Goal: Task Accomplishment & Management: Use online tool/utility

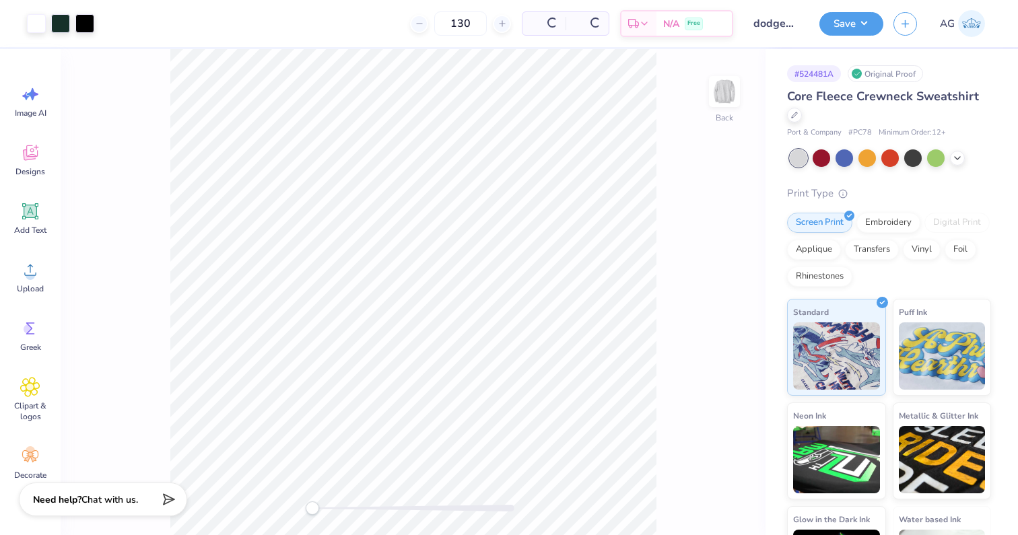
click at [960, 10] on img at bounding box center [971, 23] width 27 height 27
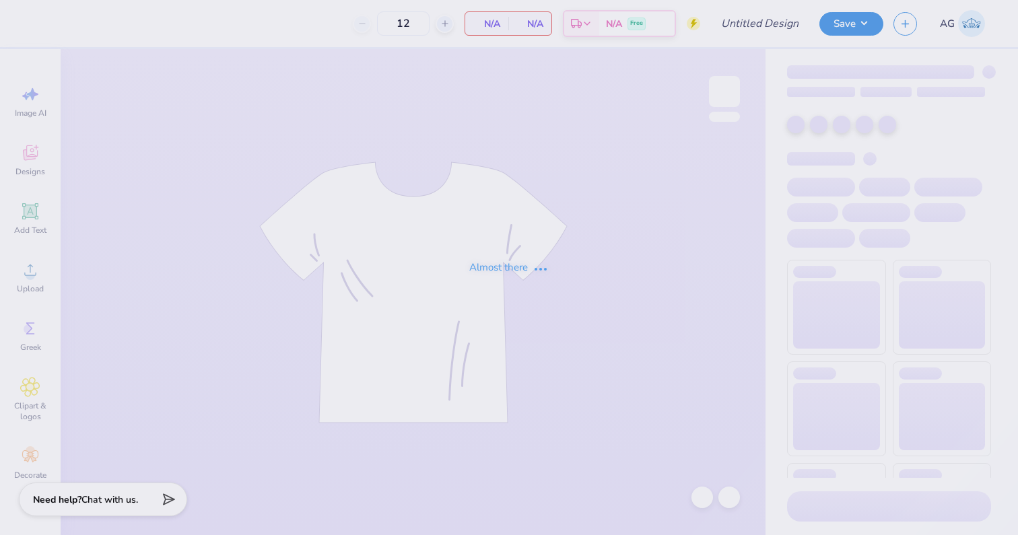
type input "50"
type input "bear hoco"
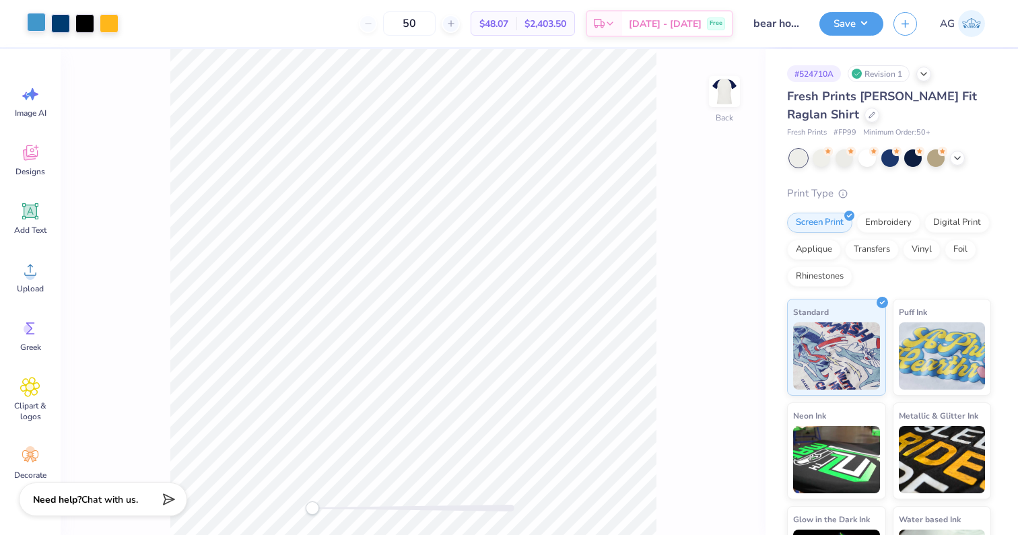
click at [40, 22] on div at bounding box center [36, 22] width 19 height 19
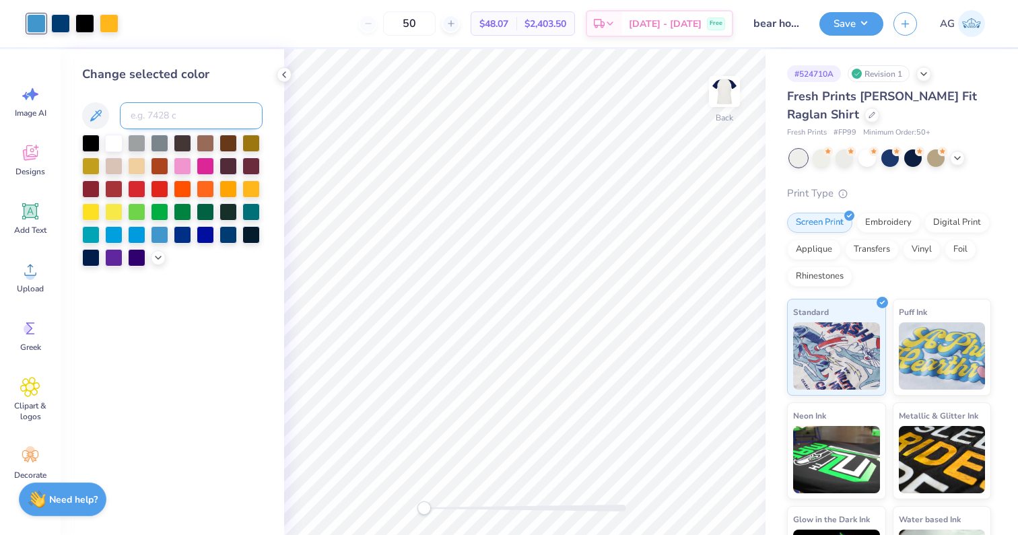
click at [135, 120] on input at bounding box center [191, 115] width 143 height 27
type input "277"
click at [106, 31] on div at bounding box center [109, 22] width 19 height 19
click at [109, 145] on div at bounding box center [113, 141] width 17 height 17
click at [109, 214] on div at bounding box center [113, 210] width 17 height 17
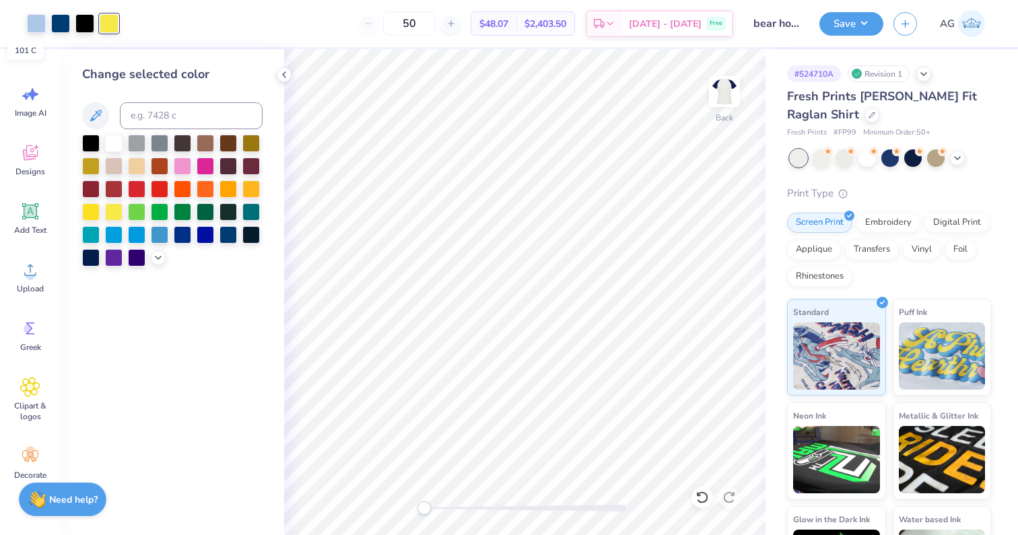
click at [108, 31] on div at bounding box center [109, 23] width 19 height 19
click at [174, 110] on input at bounding box center [191, 115] width 143 height 27
type input "277"
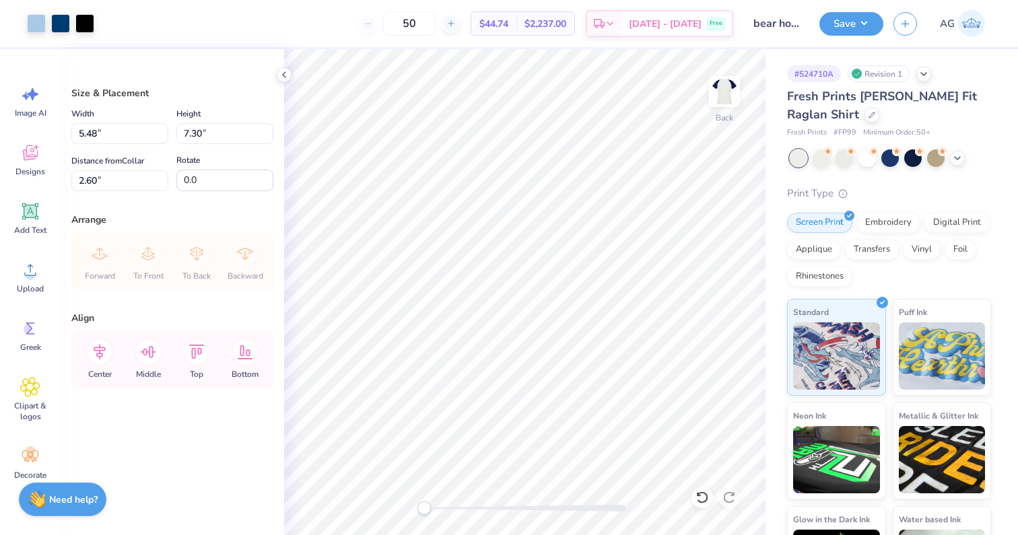
type input "5.48"
type input "7.30"
type input "3.00"
type input "6.97"
type input "9.28"
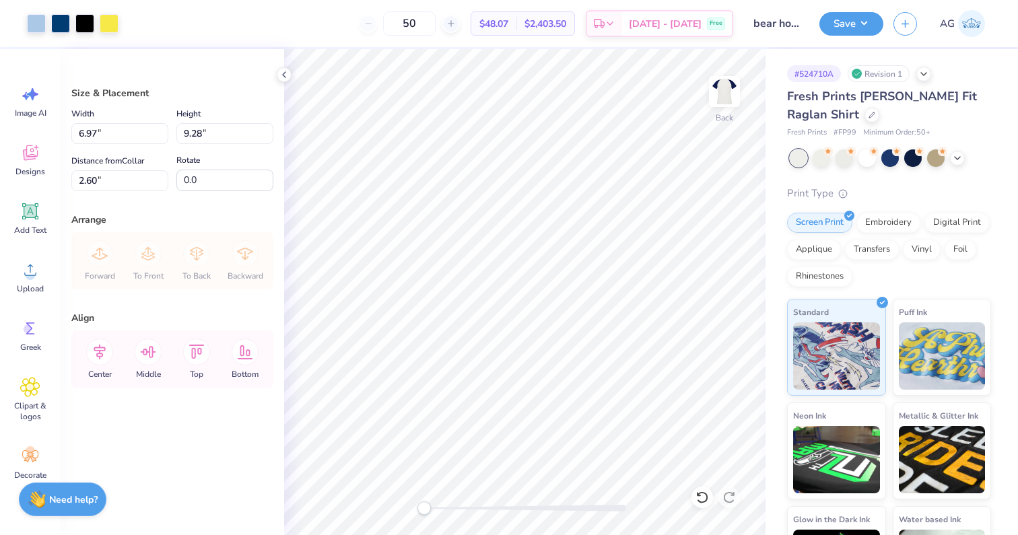
type input "3.00"
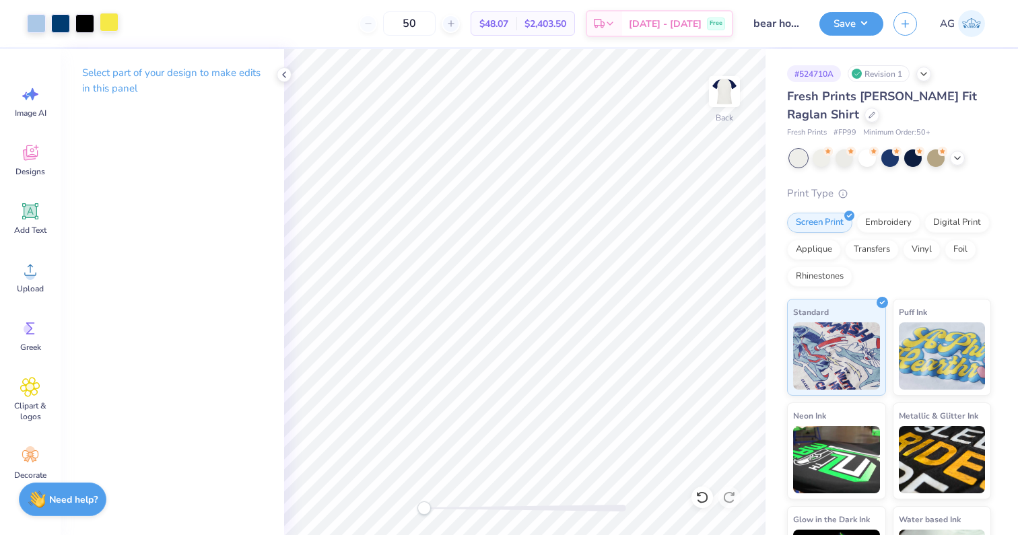
click at [106, 28] on div at bounding box center [109, 22] width 19 height 19
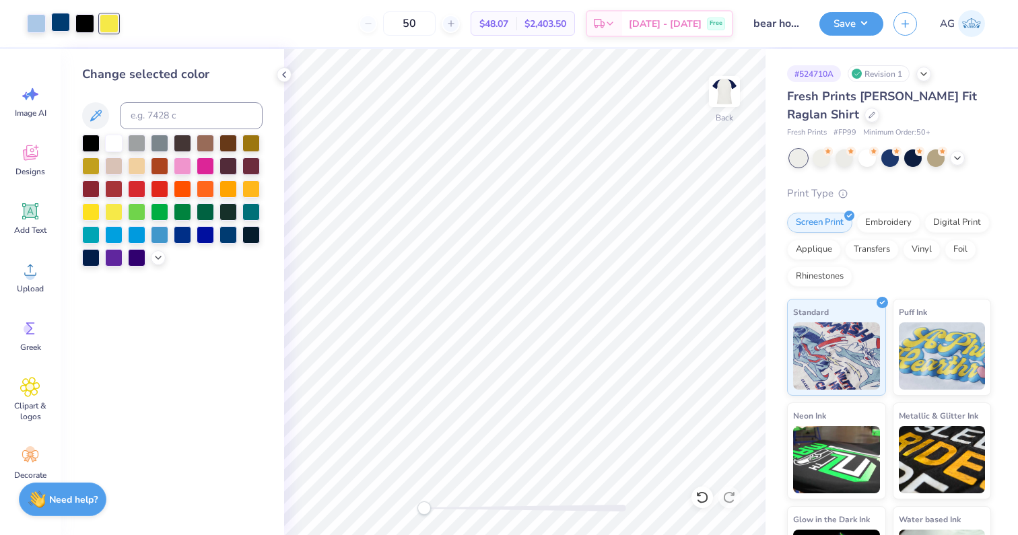
click at [56, 28] on div at bounding box center [60, 22] width 19 height 19
click at [205, 235] on div at bounding box center [205, 233] width 17 height 17
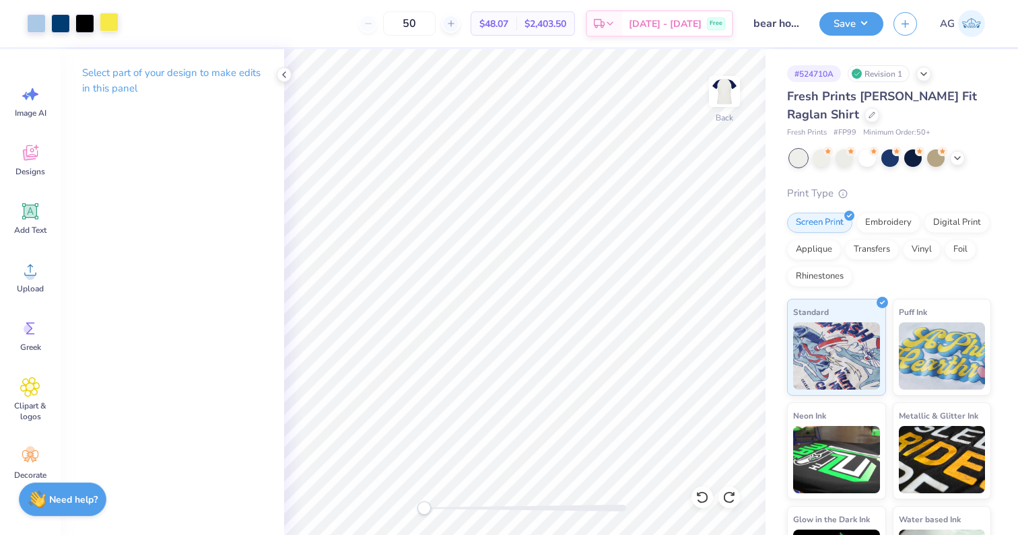
click at [104, 16] on div at bounding box center [109, 22] width 19 height 19
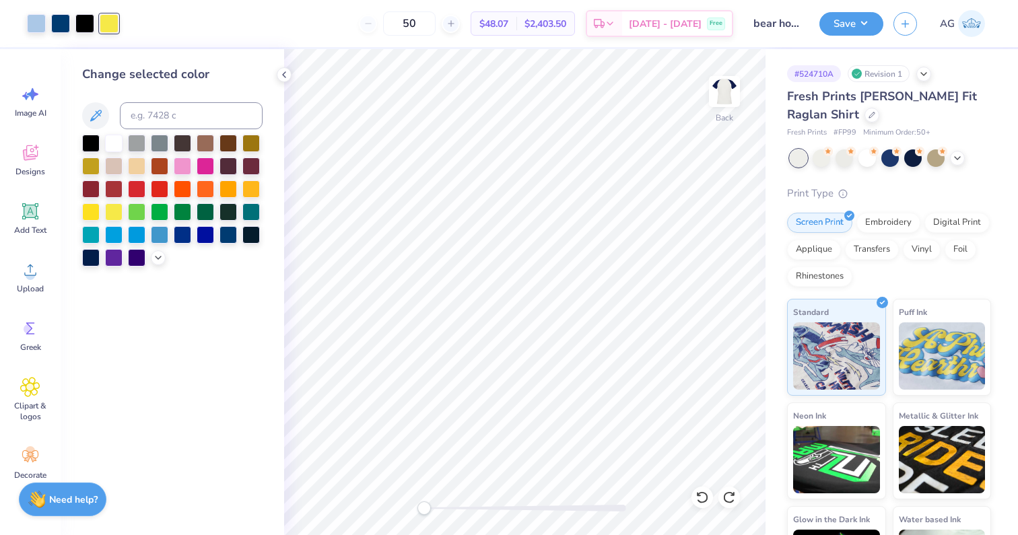
click at [93, 155] on div at bounding box center [172, 201] width 180 height 132
click at [94, 168] on div at bounding box center [90, 164] width 17 height 17
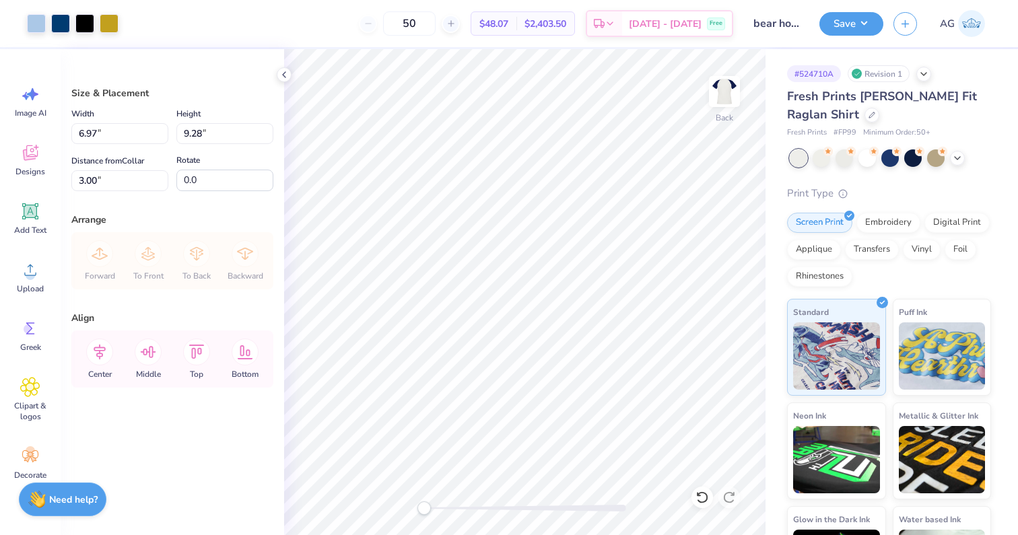
type input "5.43"
type input "7.23"
type input "3.46"
click at [864, 108] on div at bounding box center [871, 113] width 15 height 15
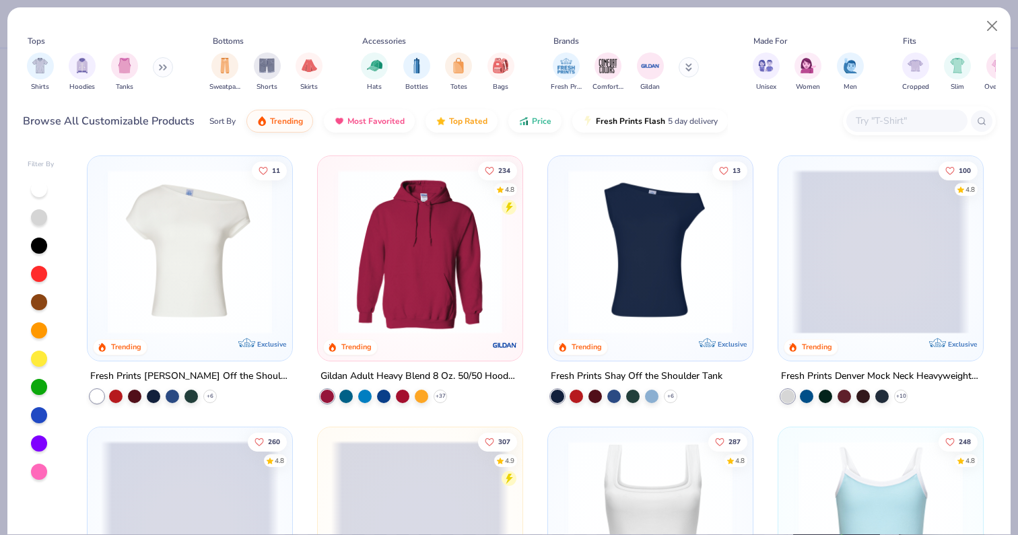
click at [867, 118] on input "text" at bounding box center [906, 120] width 104 height 15
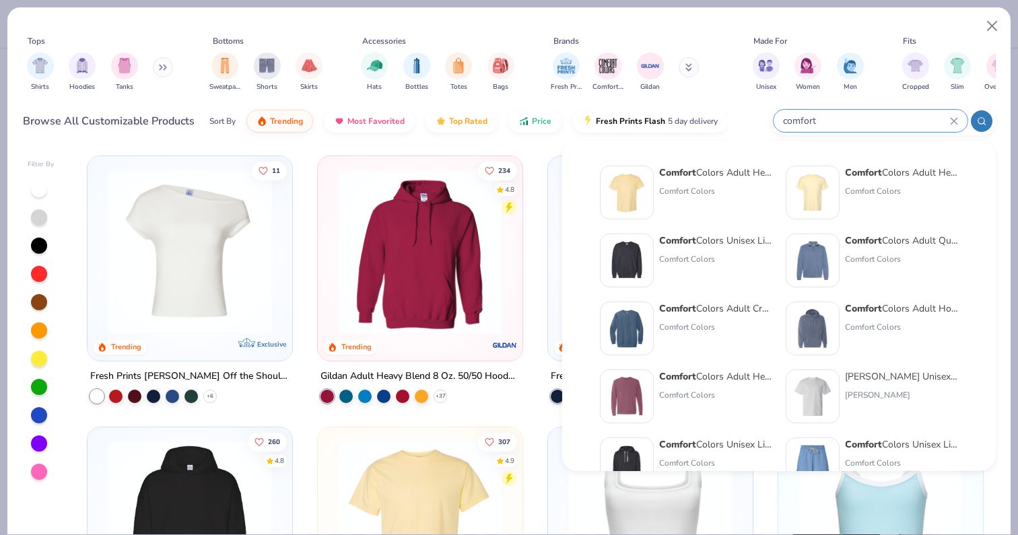
type input "comfort"
click at [820, 198] on img at bounding box center [812, 193] width 42 height 42
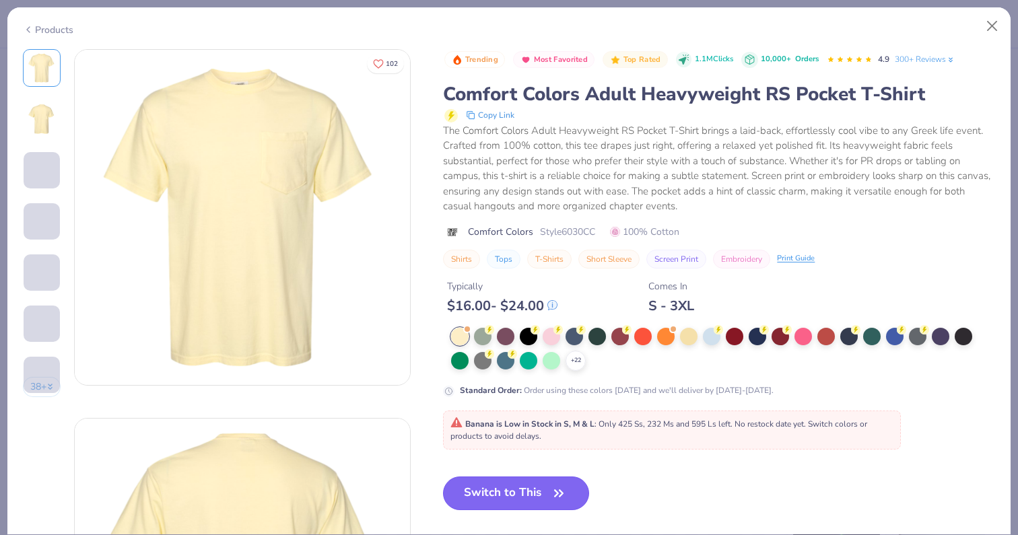
click at [540, 502] on button "Switch to This" at bounding box center [516, 493] width 146 height 34
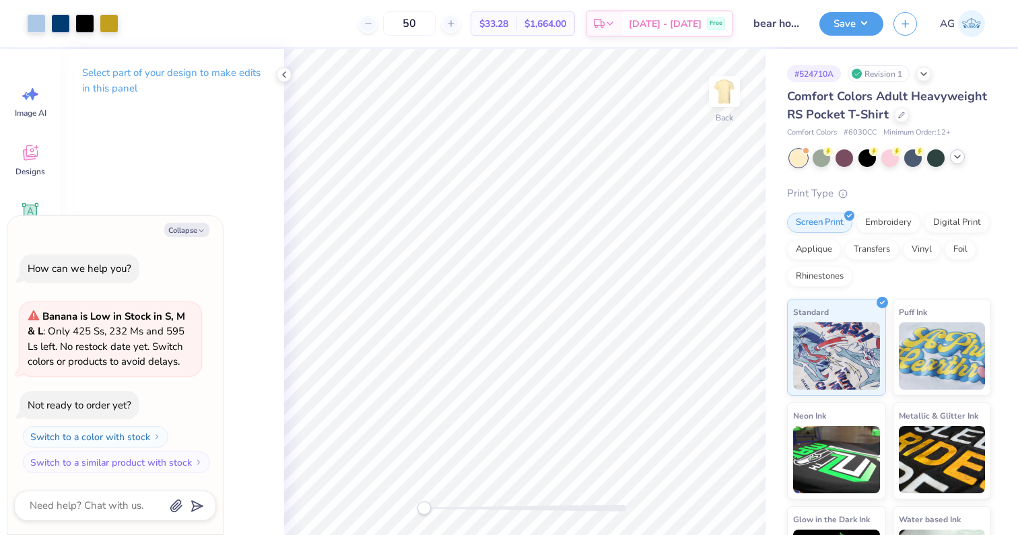
click at [956, 160] on icon at bounding box center [957, 156] width 11 height 11
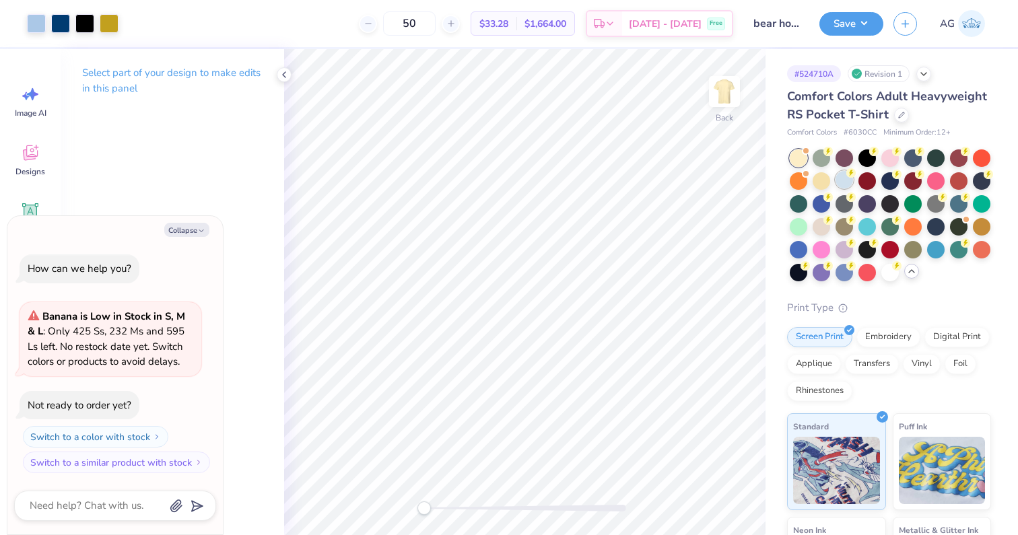
click at [848, 179] on div at bounding box center [843, 179] width 17 height 17
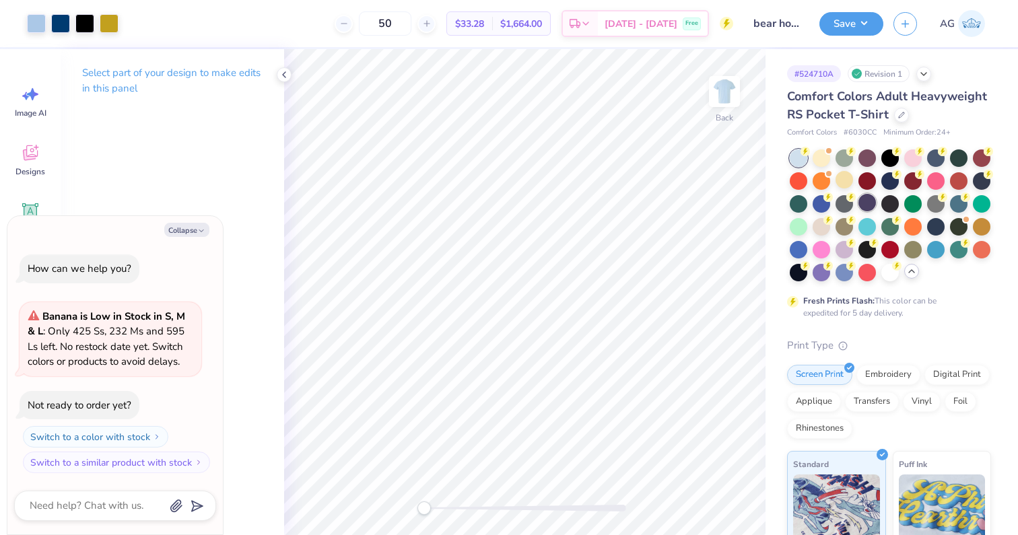
click at [871, 199] on div at bounding box center [866, 202] width 17 height 17
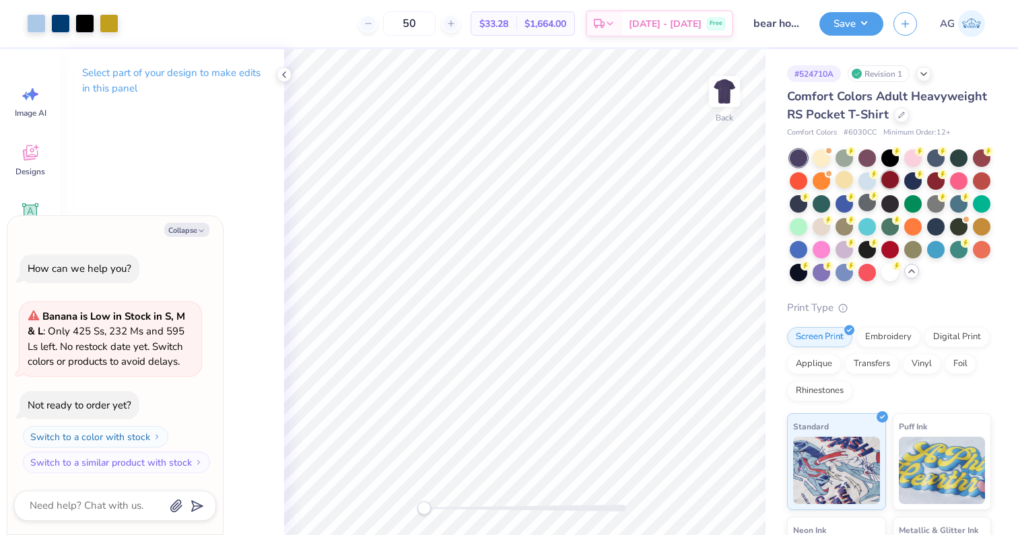
click at [893, 182] on div at bounding box center [889, 179] width 17 height 17
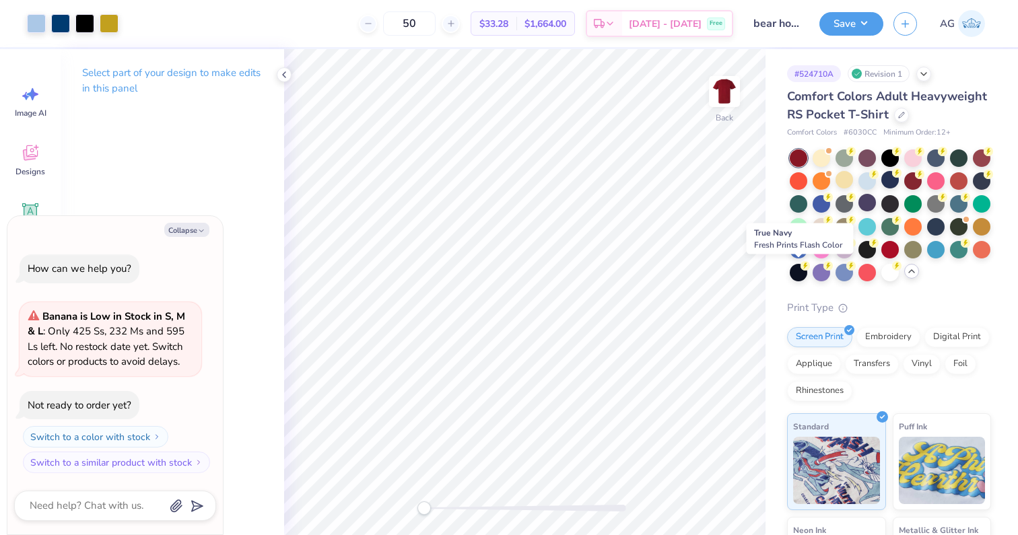
click at [798, 251] on div at bounding box center [797, 249] width 17 height 17
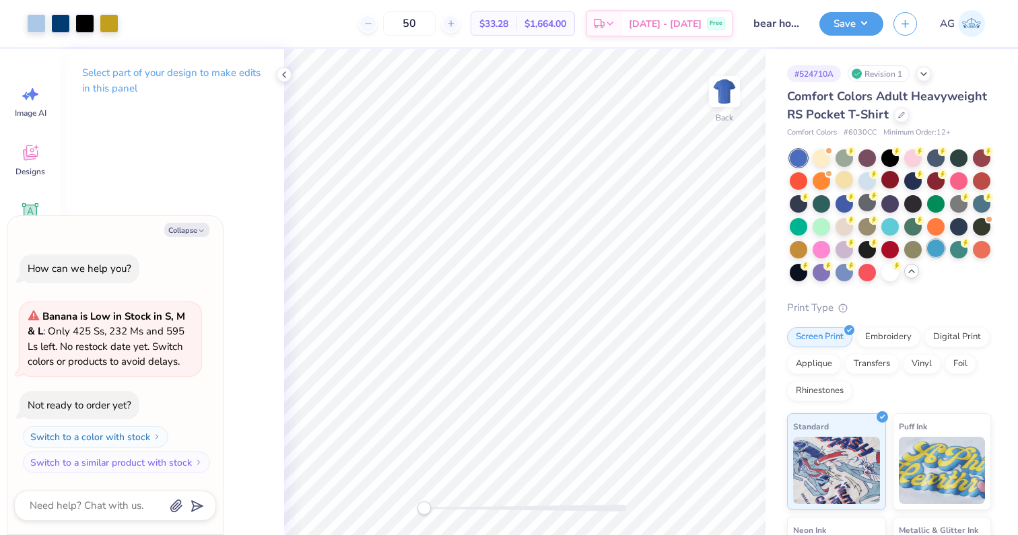
click at [932, 252] on div at bounding box center [935, 248] width 17 height 17
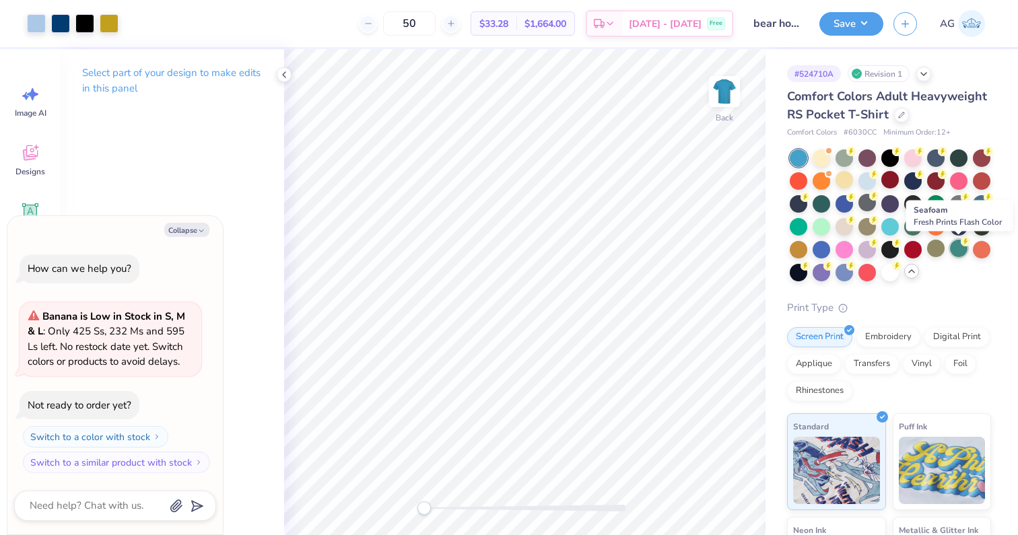
click at [960, 252] on div at bounding box center [958, 248] width 17 height 17
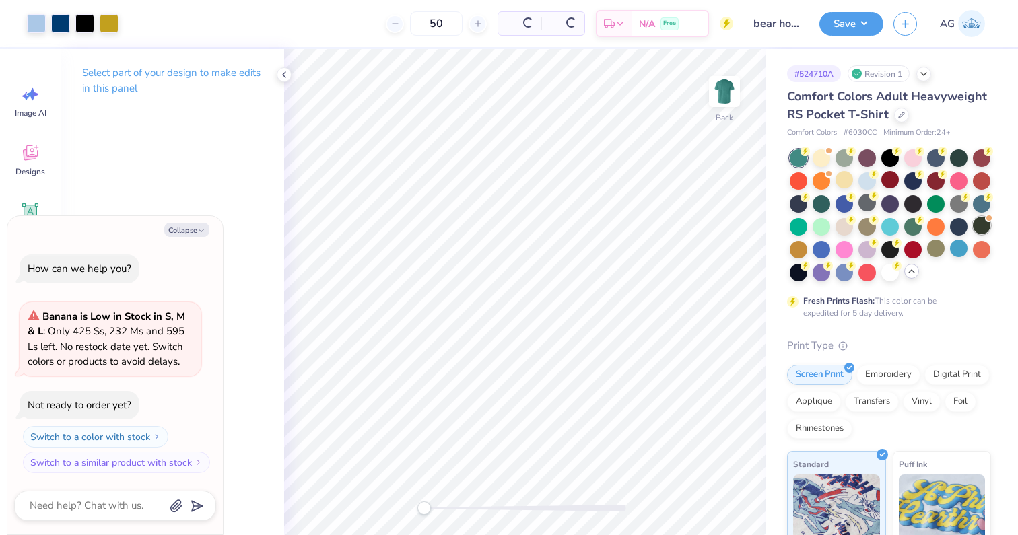
click at [987, 247] on div at bounding box center [980, 249] width 17 height 17
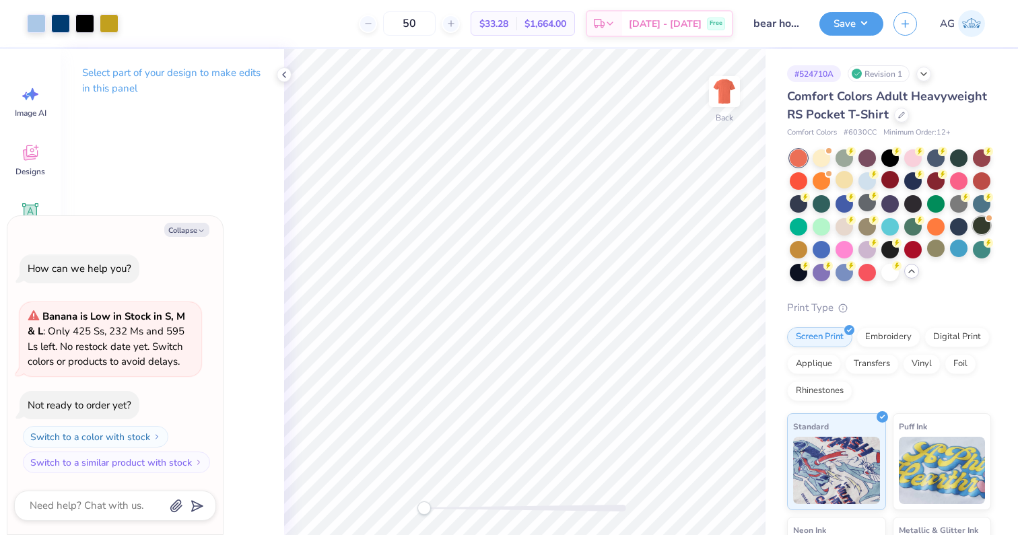
click at [985, 229] on div at bounding box center [980, 225] width 17 height 17
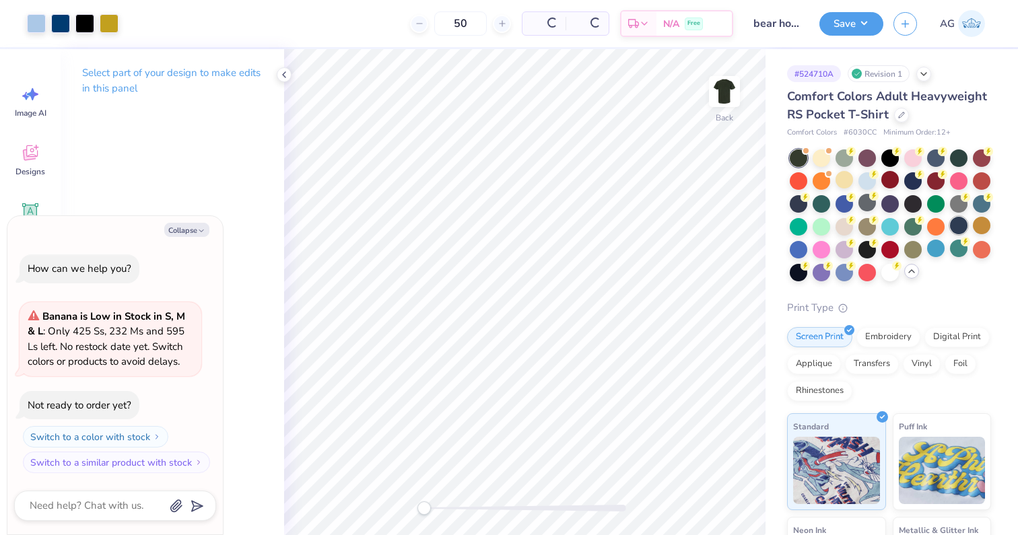
scroll to position [104, 0]
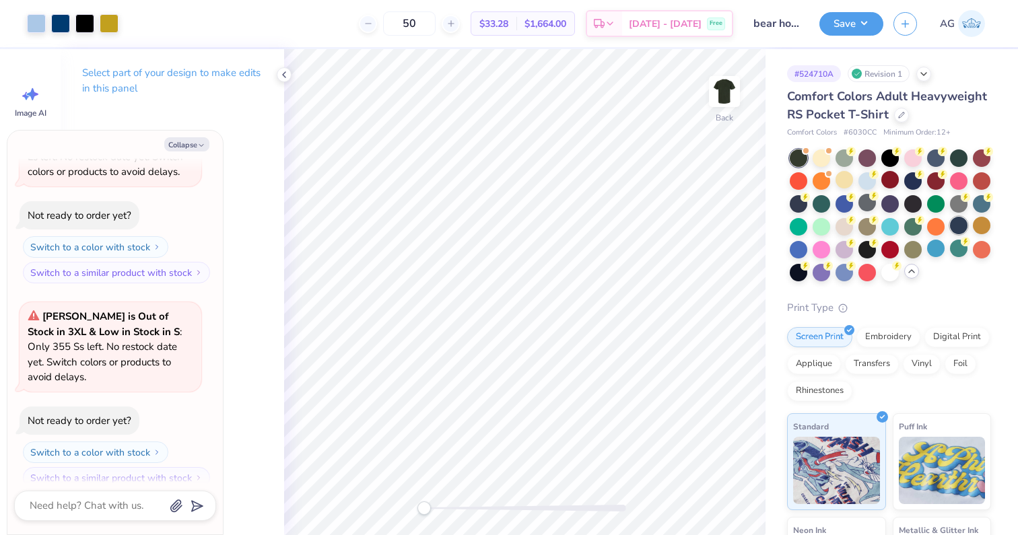
click at [952, 229] on div at bounding box center [958, 225] width 17 height 17
click at [913, 228] on div at bounding box center [912, 225] width 17 height 17
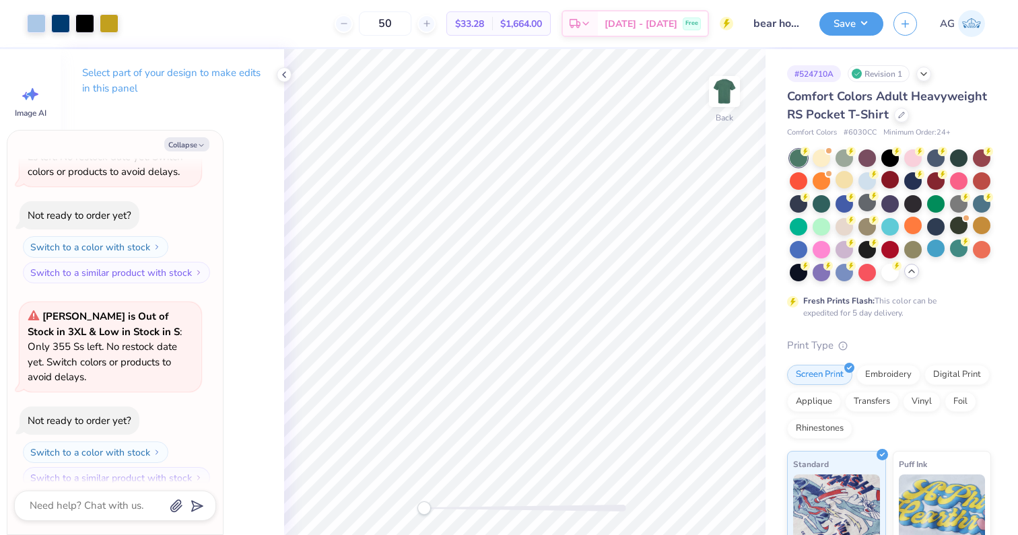
click at [879, 227] on div at bounding box center [889, 215] width 201 height 132
click at [883, 266] on div at bounding box center [889, 270] width 17 height 17
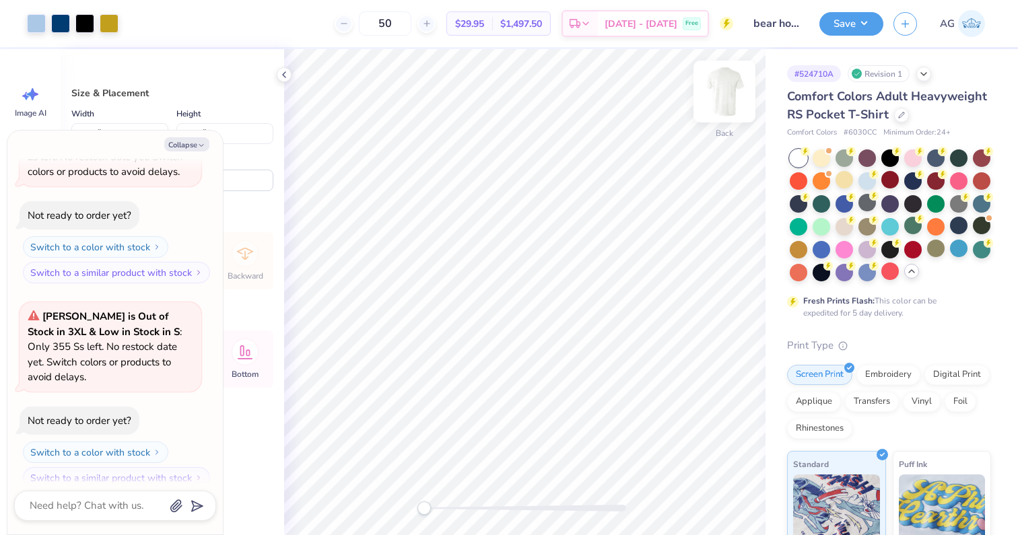
click at [727, 99] on img at bounding box center [724, 92] width 54 height 54
type textarea "x"
type input "7.26"
type input "9.68"
type input "1.01"
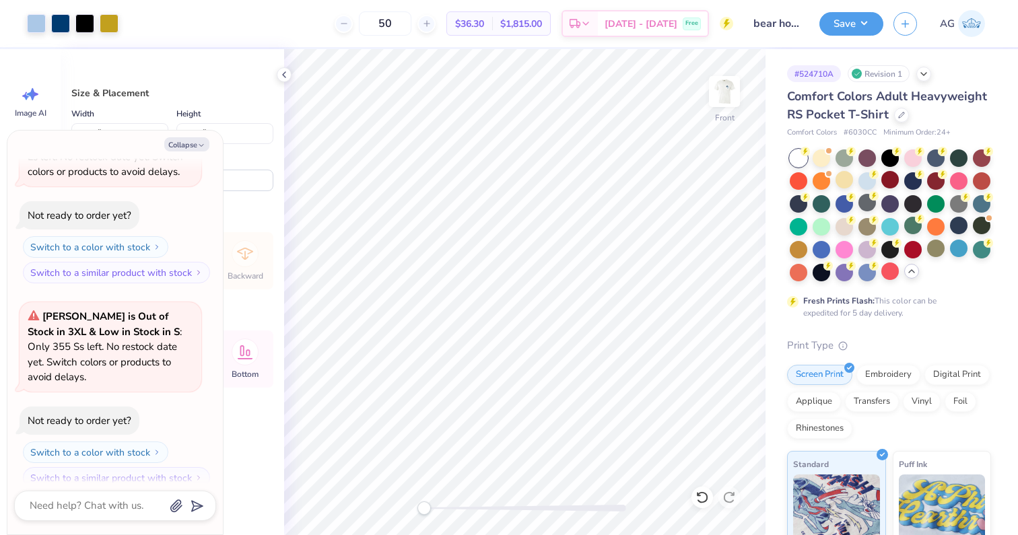
type textarea "x"
type input "7.18"
type textarea "x"
type input "8.98"
type input "11.96"
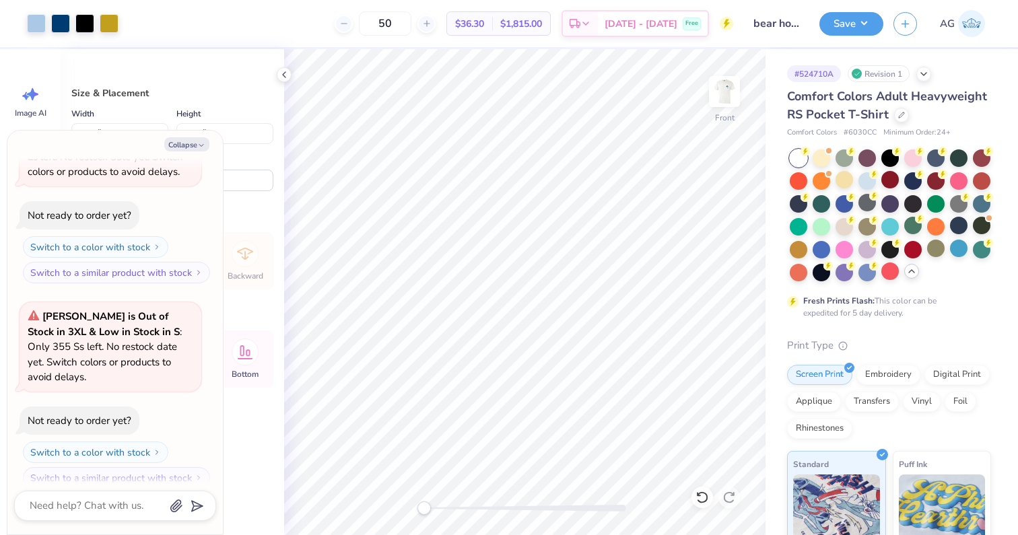
type input "4.89"
type textarea "x"
type input "3.00"
type textarea "x"
type input "5.54"
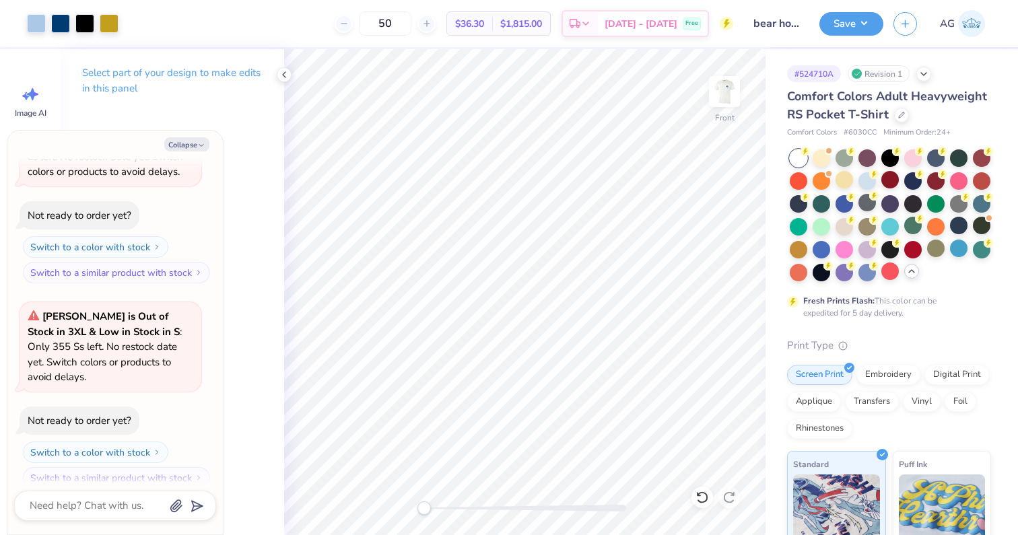
click at [734, 100] on img at bounding box center [724, 91] width 27 height 27
click at [721, 90] on img at bounding box center [724, 92] width 54 height 54
click at [721, 90] on img at bounding box center [724, 91] width 27 height 27
click at [281, 77] on icon at bounding box center [284, 74] width 11 height 11
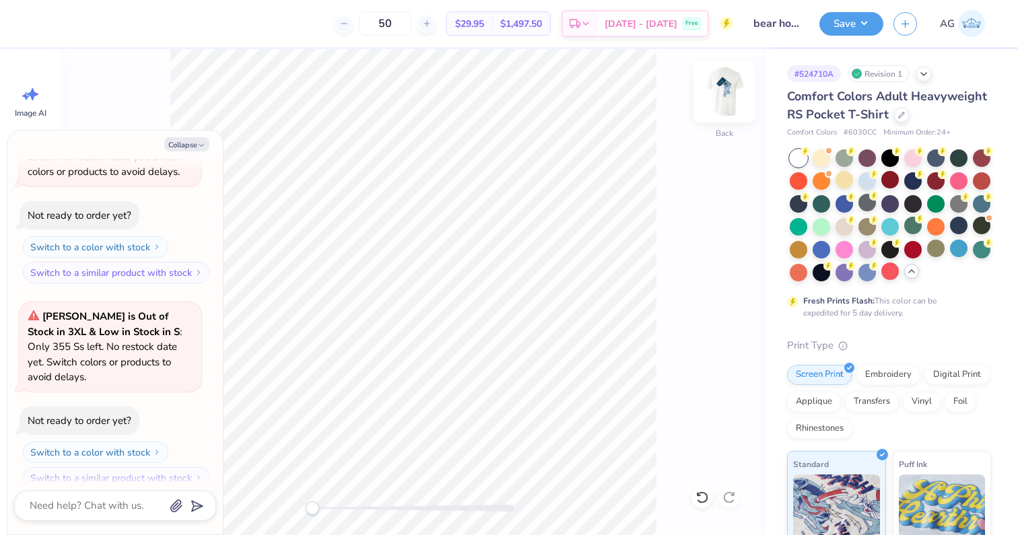
click at [719, 102] on img at bounding box center [724, 92] width 54 height 54
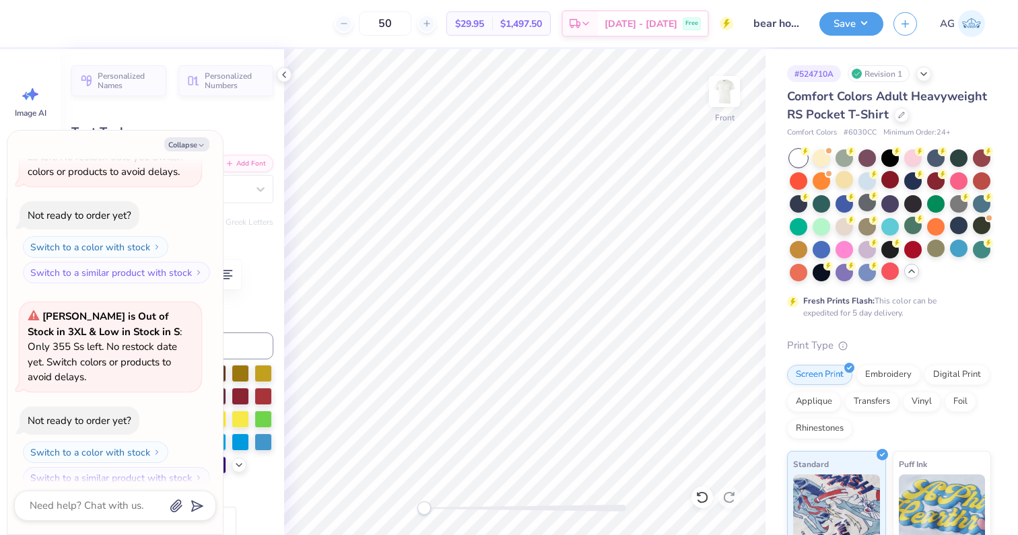
type textarea "x"
type input "0.0"
click at [731, 96] on img at bounding box center [724, 92] width 54 height 54
type textarea "x"
type input "2.91"
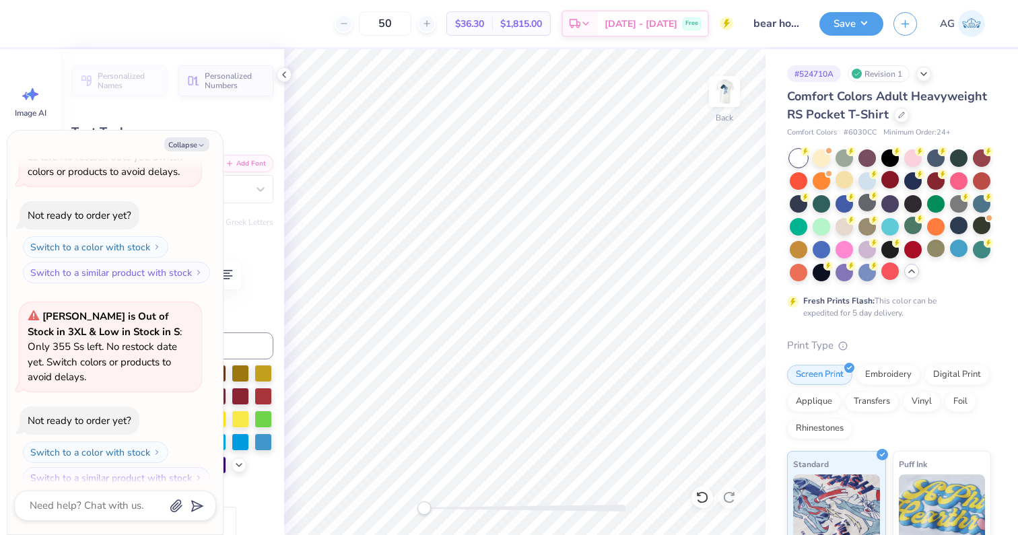
type input "3.09"
type input "-47.8"
type textarea "x"
type input "0.0"
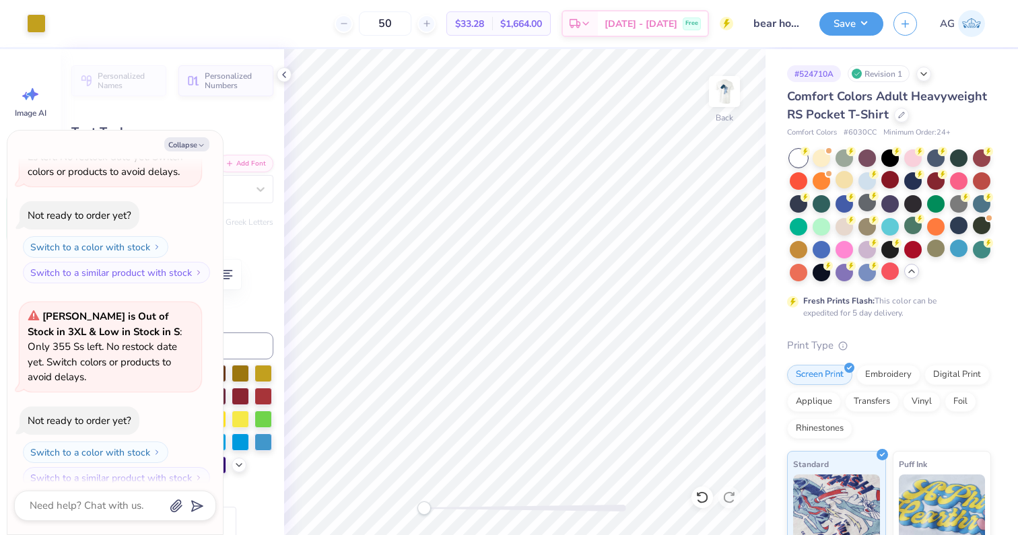
type textarea "x"
type input "-47.8"
type textarea "x"
type input "1.93"
type input "2.05"
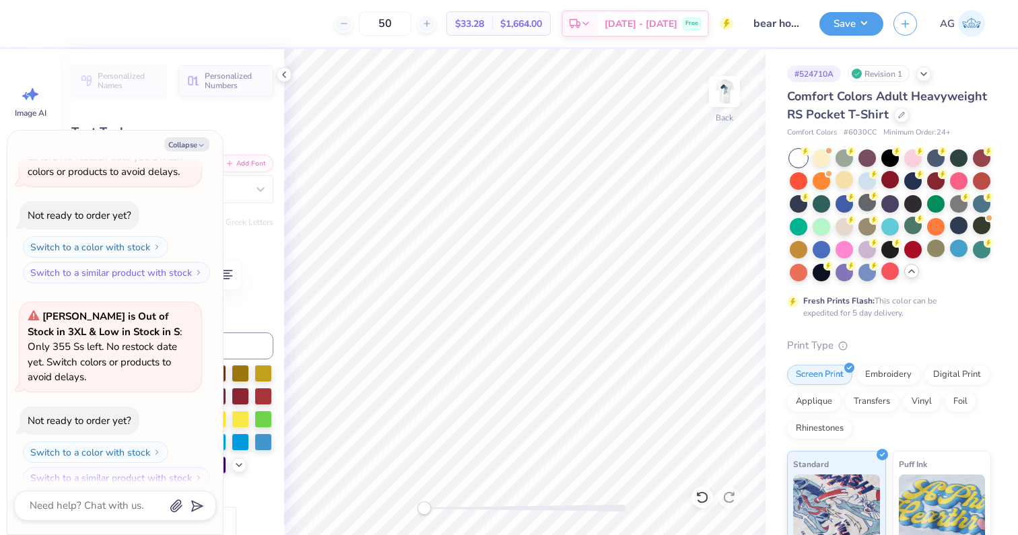
type textarea "x"
type input "-0.3"
click at [199, 146] on icon "button" at bounding box center [201, 145] width 8 height 8
type textarea "x"
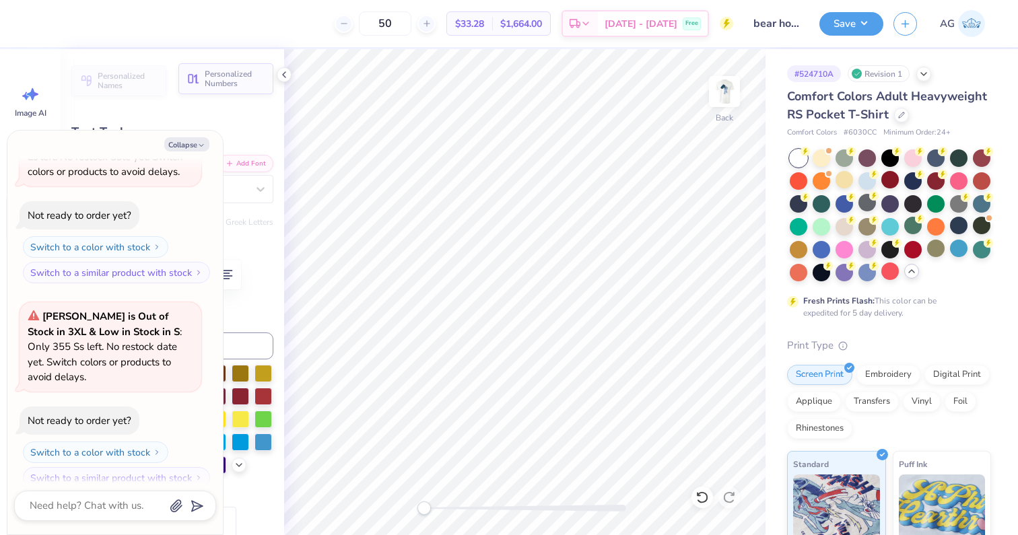
type input "2.50"
type input "0.69"
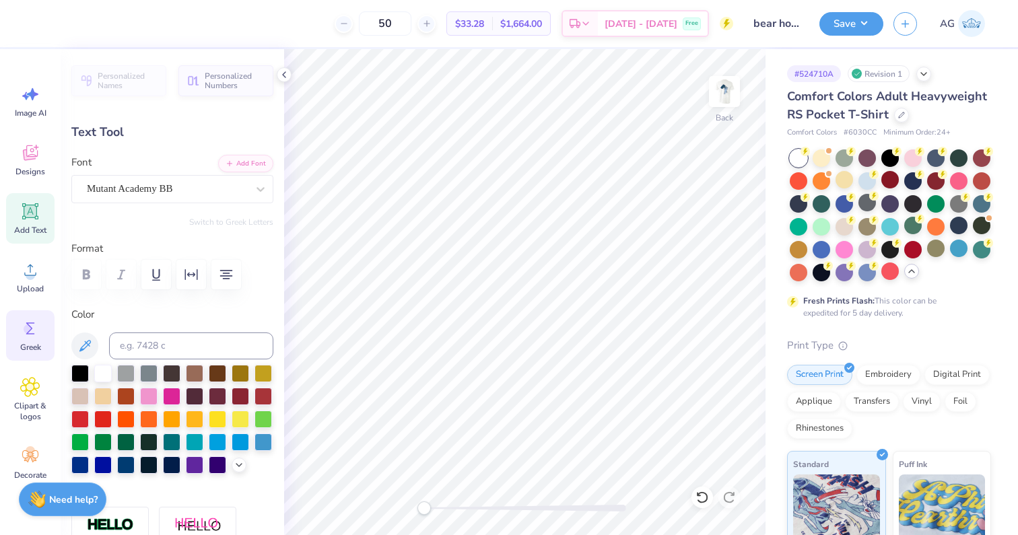
click at [32, 343] on span "Greek" at bounding box center [30, 347] width 21 height 11
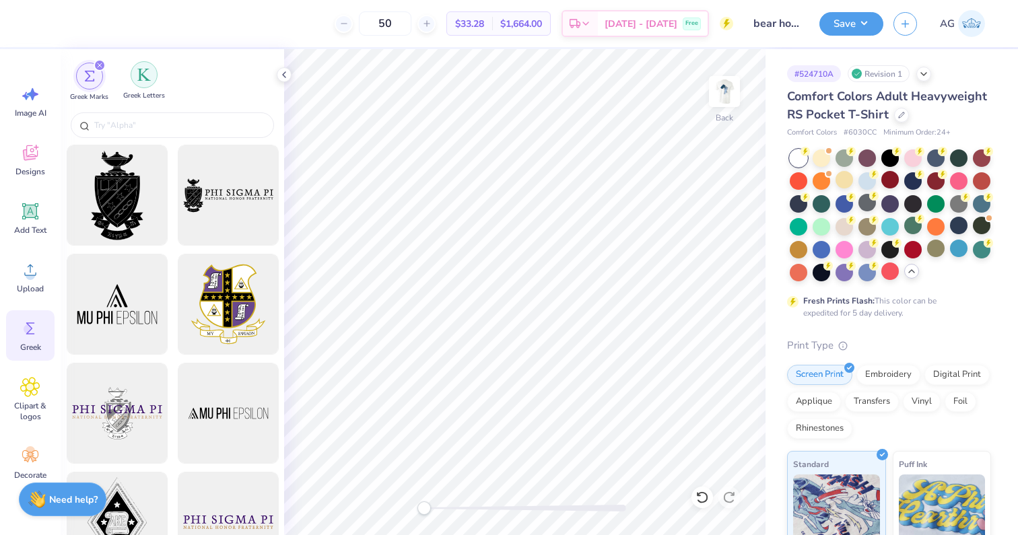
click at [150, 79] on img "filter for Greek Letters" at bounding box center [143, 74] width 13 height 13
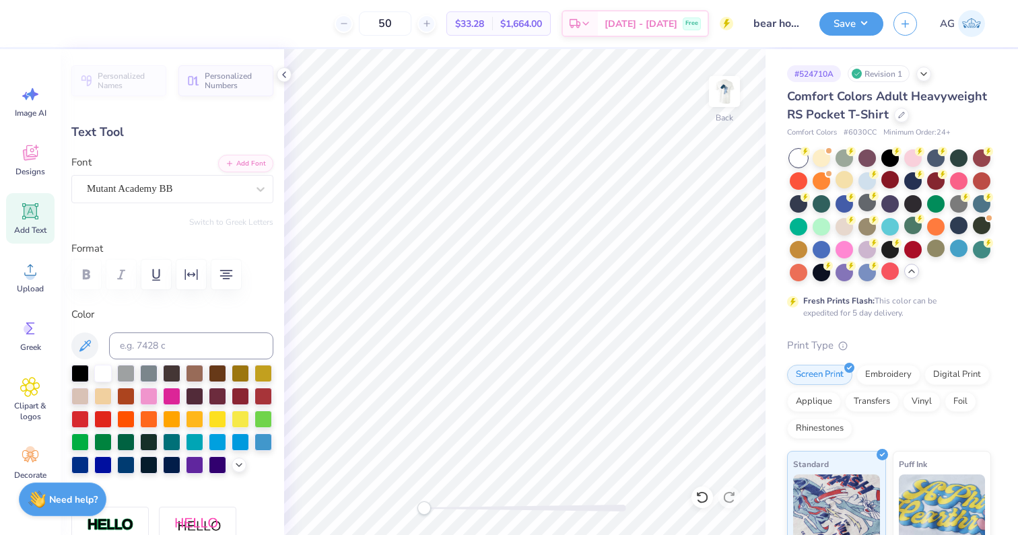
scroll to position [1, 1]
type textarea "KA Homecoming"
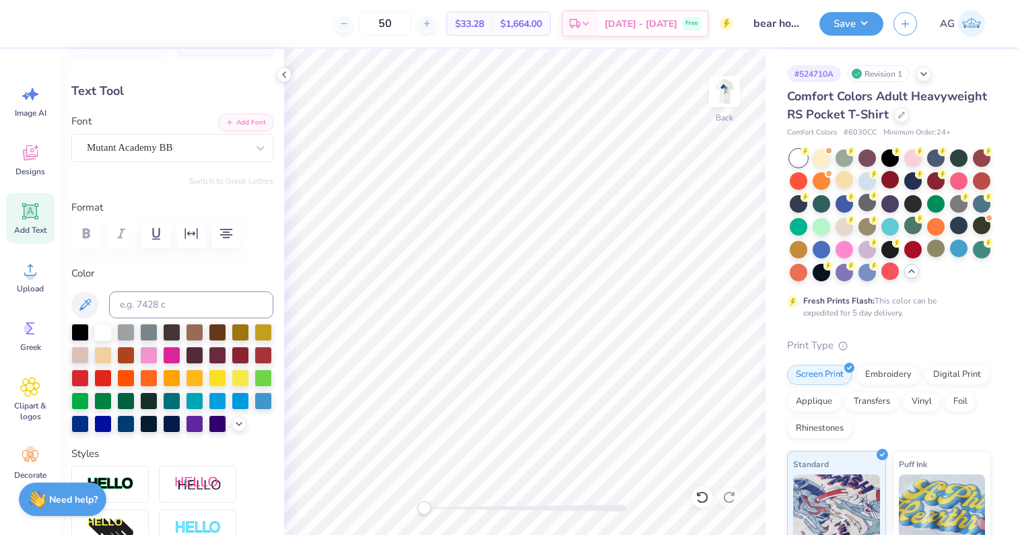
scroll to position [0, 0]
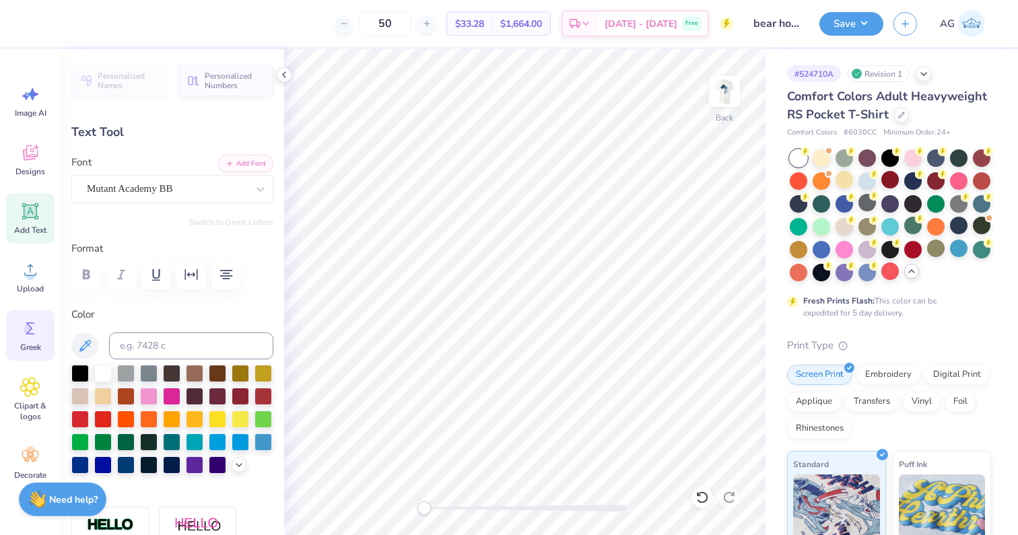
click at [34, 344] on span "Greek" at bounding box center [30, 347] width 21 height 11
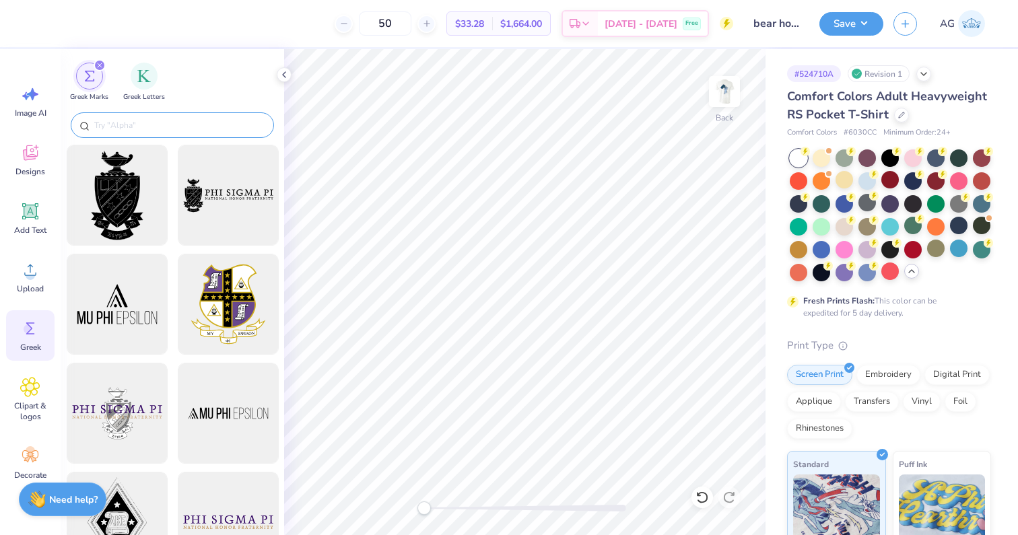
click at [137, 132] on div at bounding box center [172, 125] width 203 height 26
click at [135, 125] on input "text" at bounding box center [179, 124] width 172 height 13
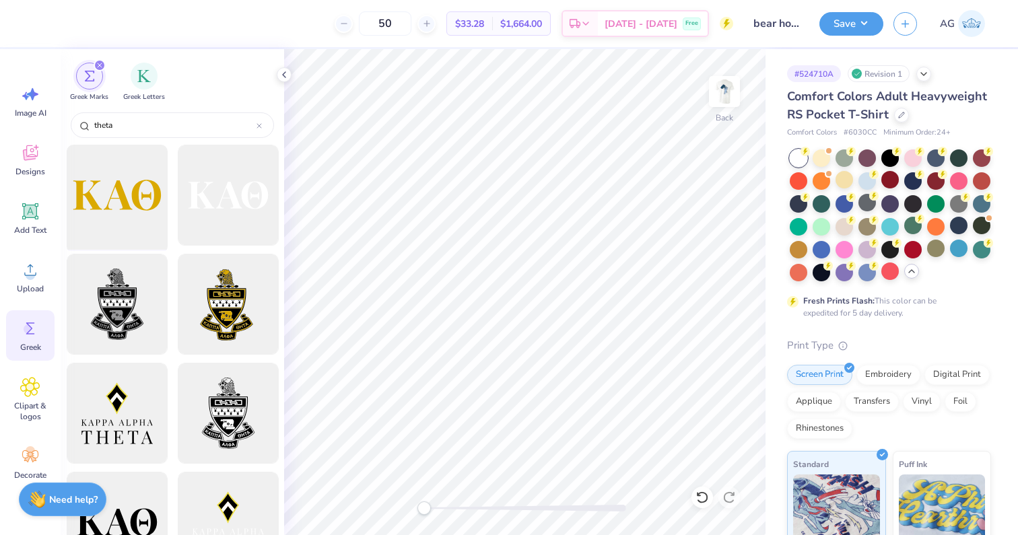
type input "theta"
drag, startPoint x: 143, startPoint y: 194, endPoint x: 106, endPoint y: 206, distance: 38.7
click at [106, 206] on div at bounding box center [116, 195] width 111 height 111
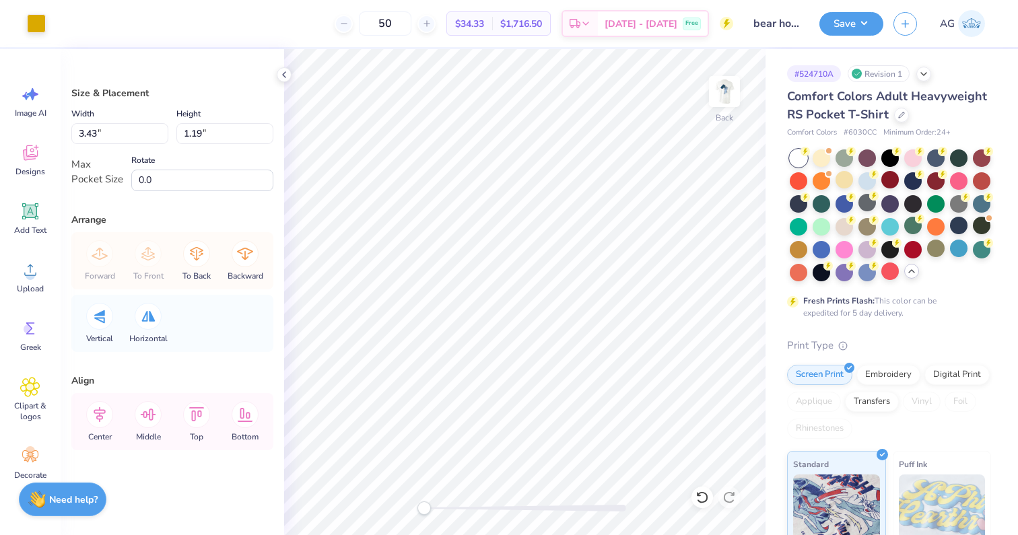
type input "1.59"
type input "0.55"
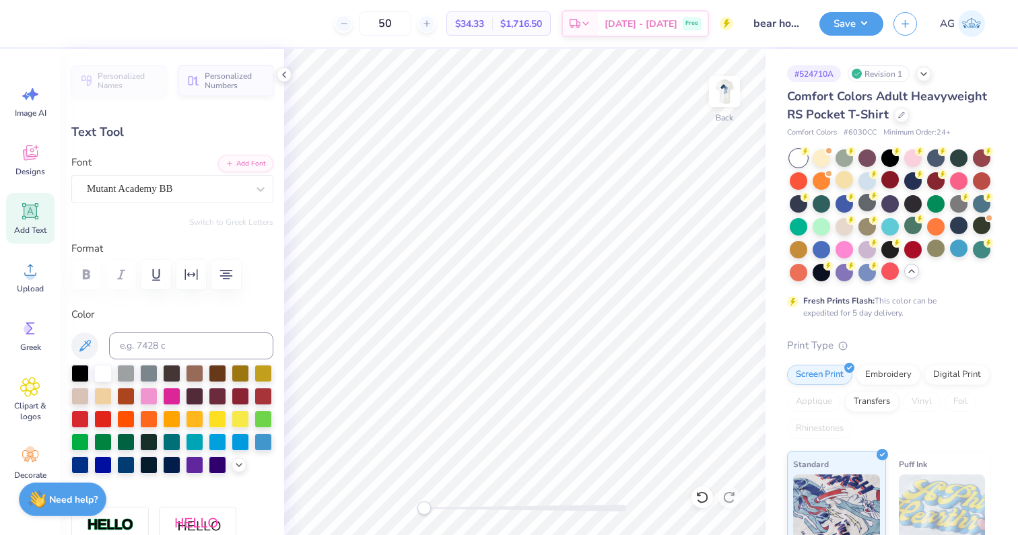
type textarea "Homecoming"
type input "0.0"
type input "0.24"
type input "0.0"
click at [31, 336] on icon at bounding box center [30, 328] width 20 height 20
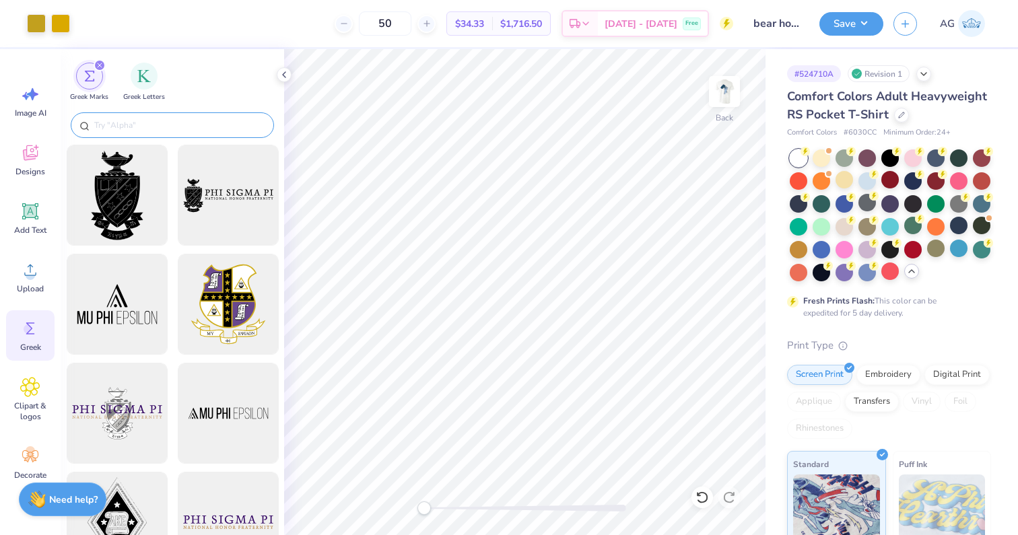
click at [139, 124] on input "text" at bounding box center [179, 124] width 172 height 13
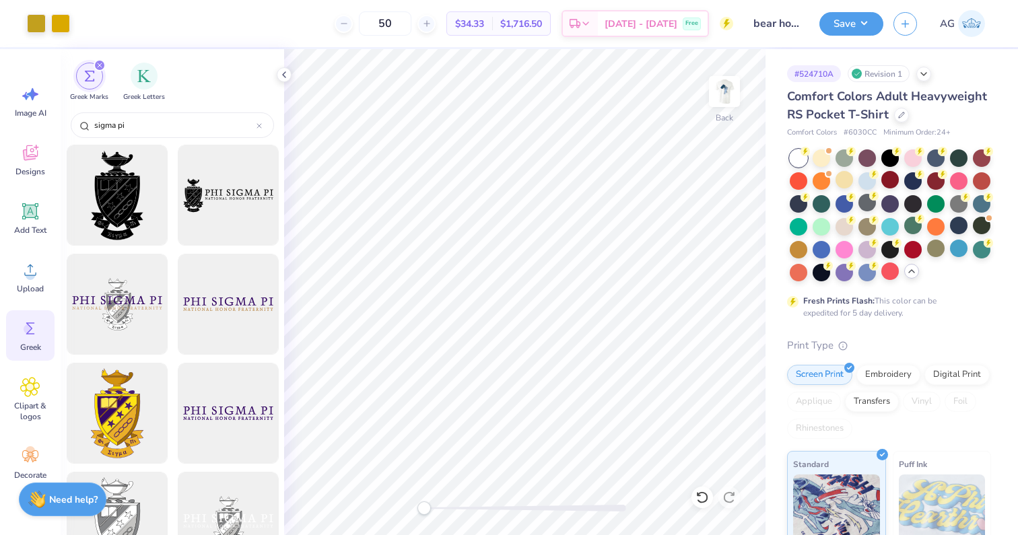
type input "sigma pi"
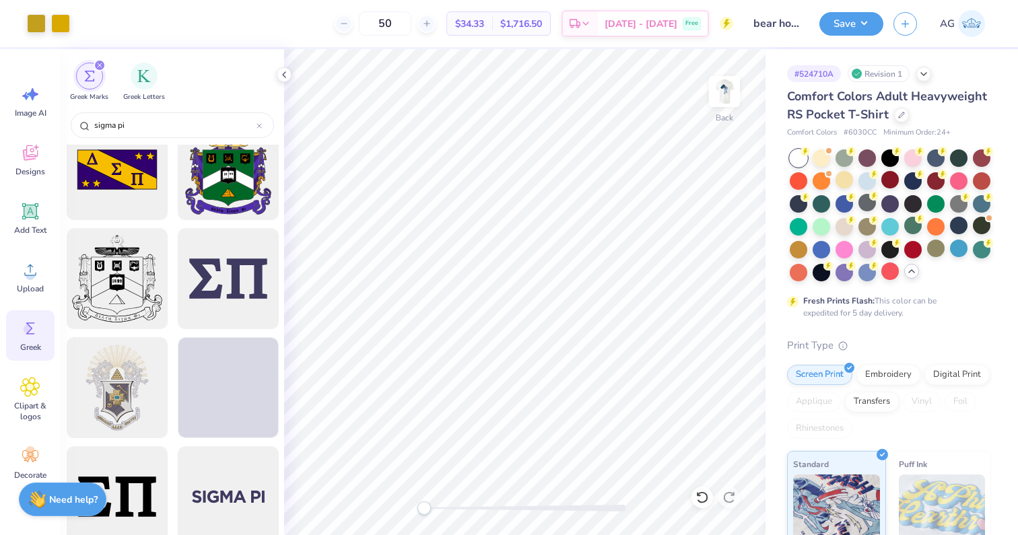
scroll to position [1331, 0]
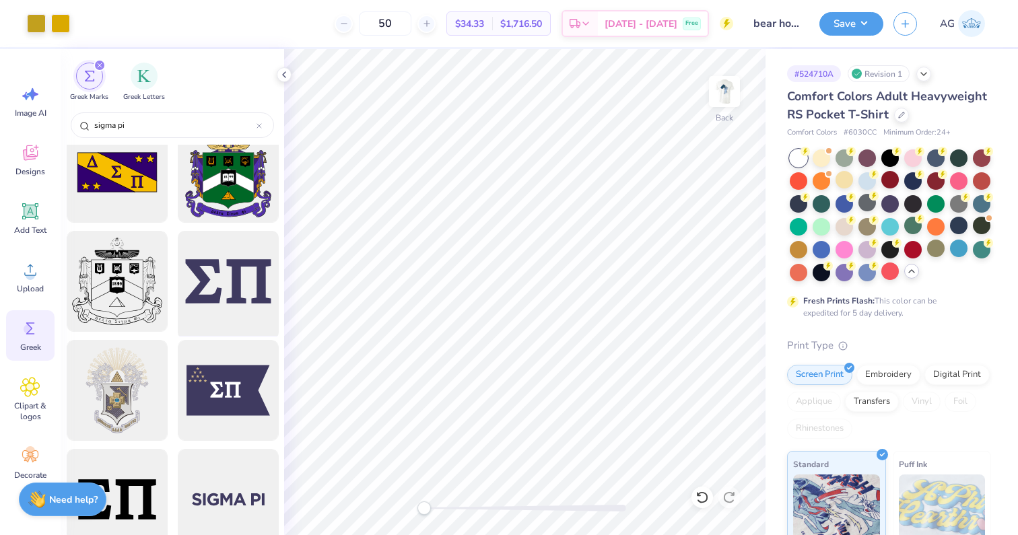
click at [235, 287] on div at bounding box center [227, 281] width 111 height 111
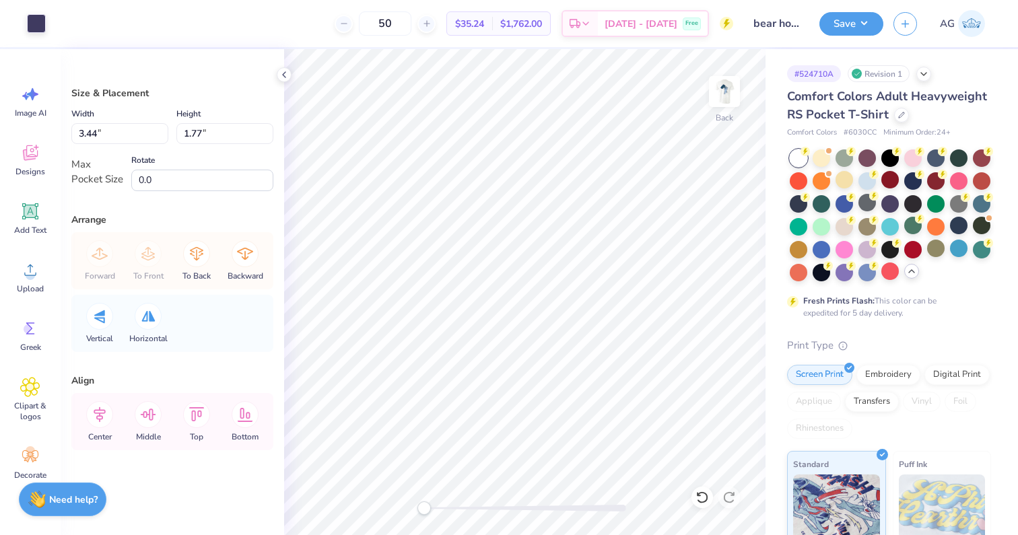
type input "2.22"
type input "1.14"
type input "1.59"
type input "0.55"
click at [36, 32] on div at bounding box center [36, 22] width 19 height 19
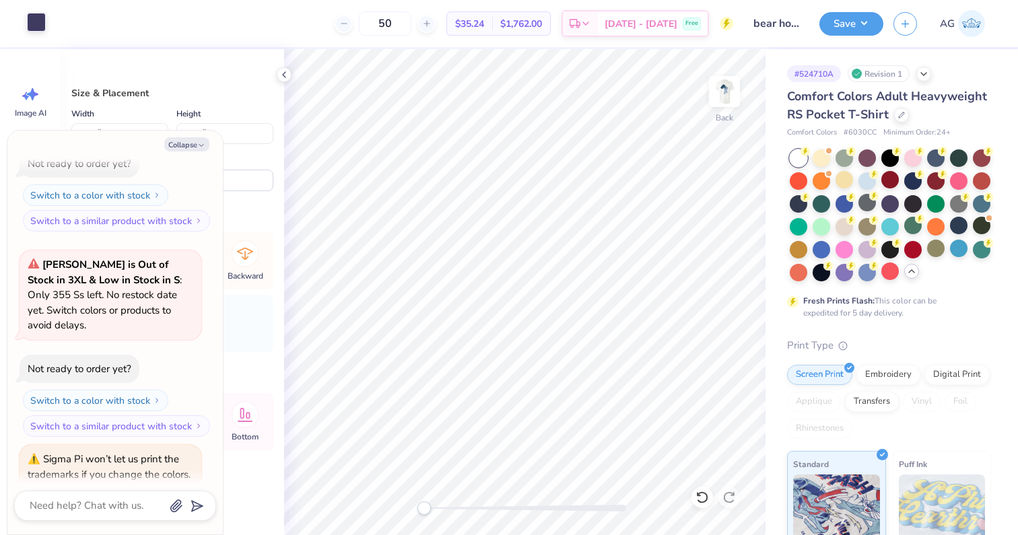
click at [38, 25] on div at bounding box center [36, 22] width 19 height 19
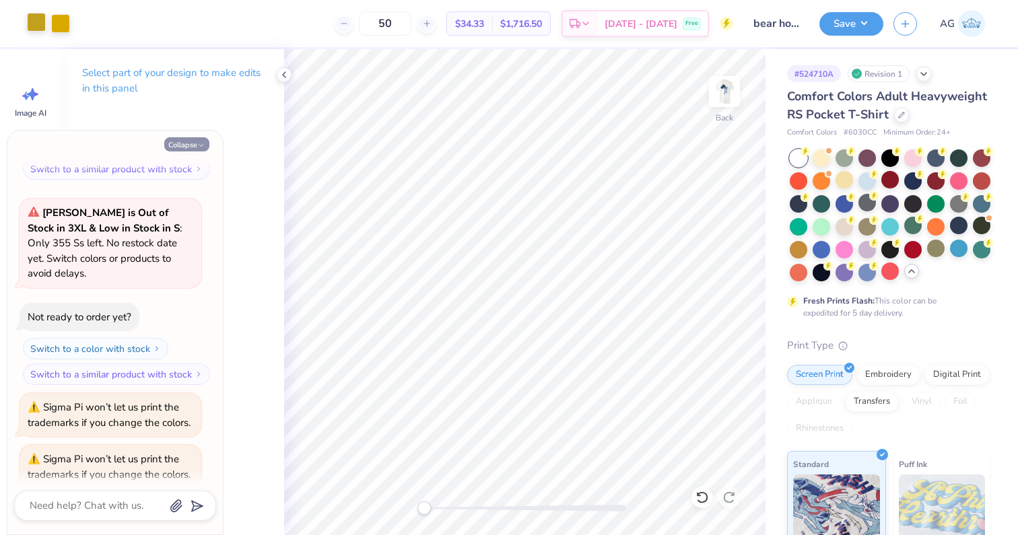
click at [193, 145] on button "Collapse" at bounding box center [186, 144] width 45 height 14
type textarea "x"
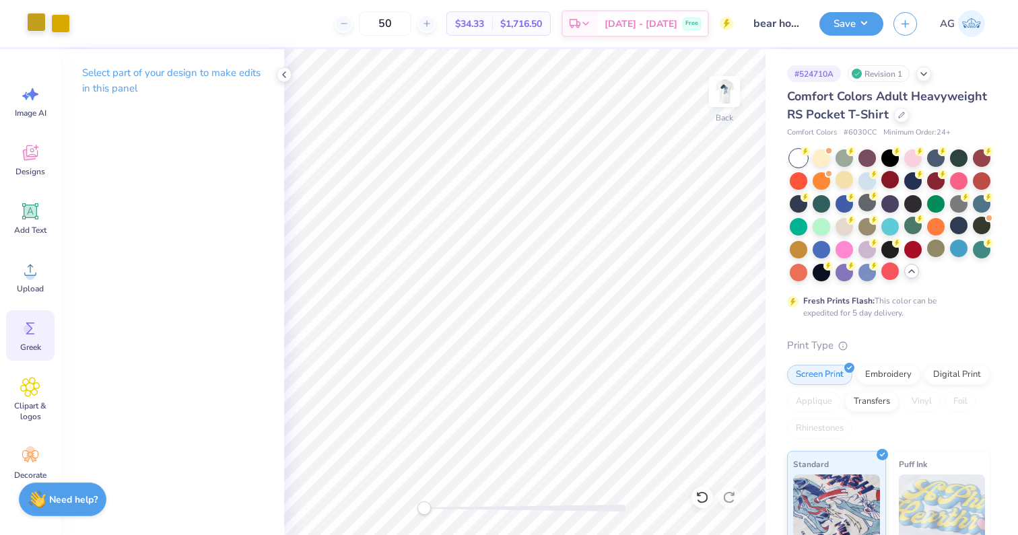
click at [26, 336] on icon at bounding box center [30, 328] width 20 height 20
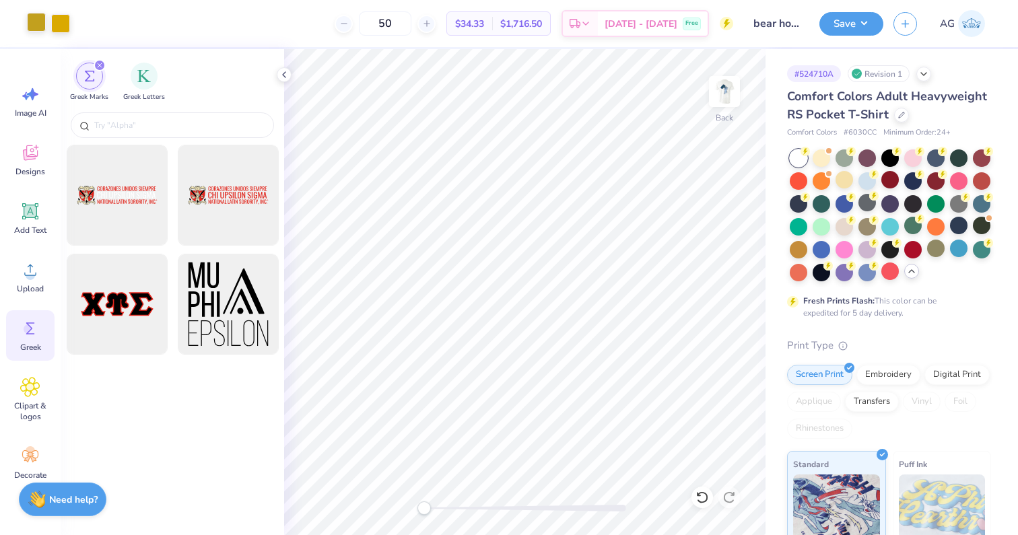
scroll to position [1044, 0]
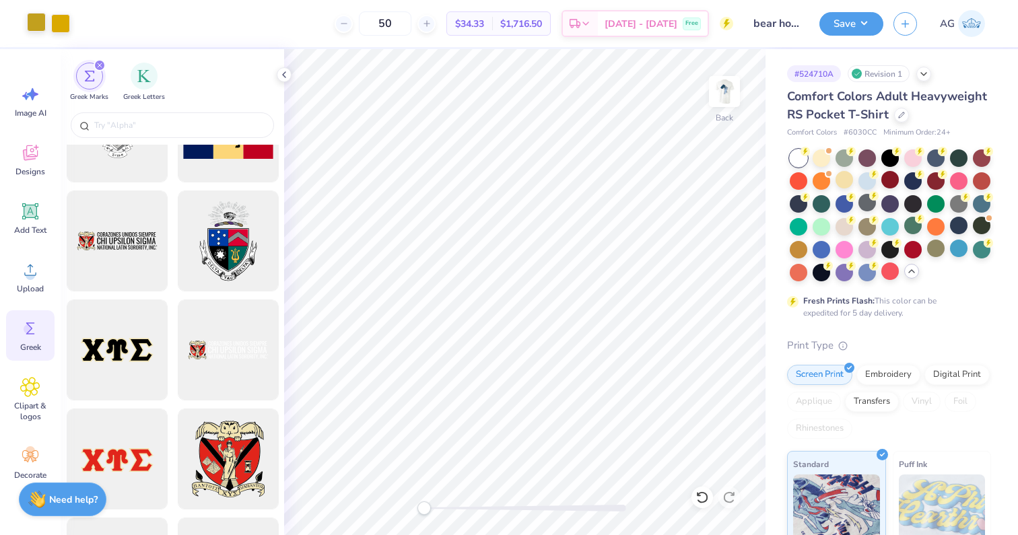
click at [124, 107] on div "Greek Marks Greek Letters" at bounding box center [172, 79] width 223 height 60
click at [121, 127] on input "text" at bounding box center [179, 124] width 172 height 13
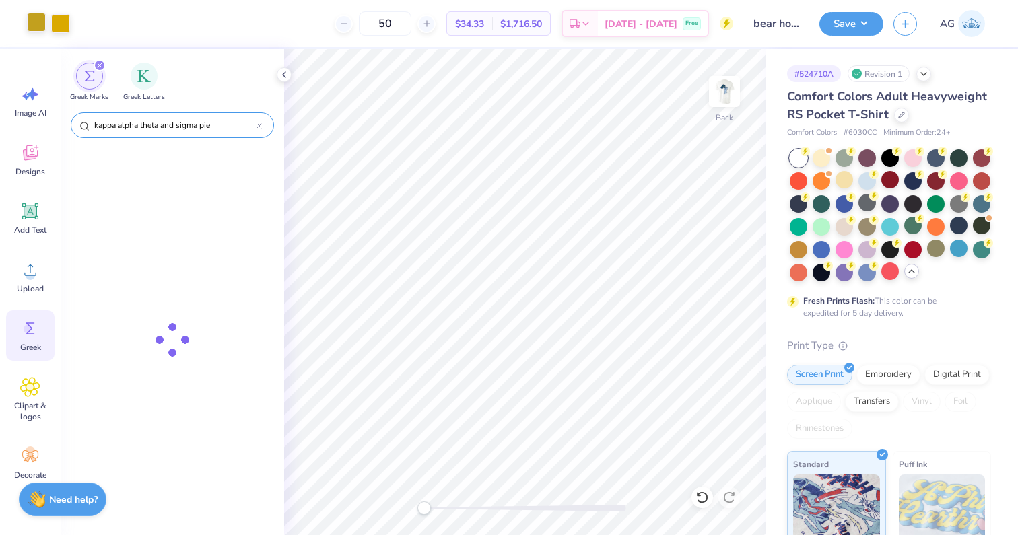
type input "kappa alpha theta and sigma pie"
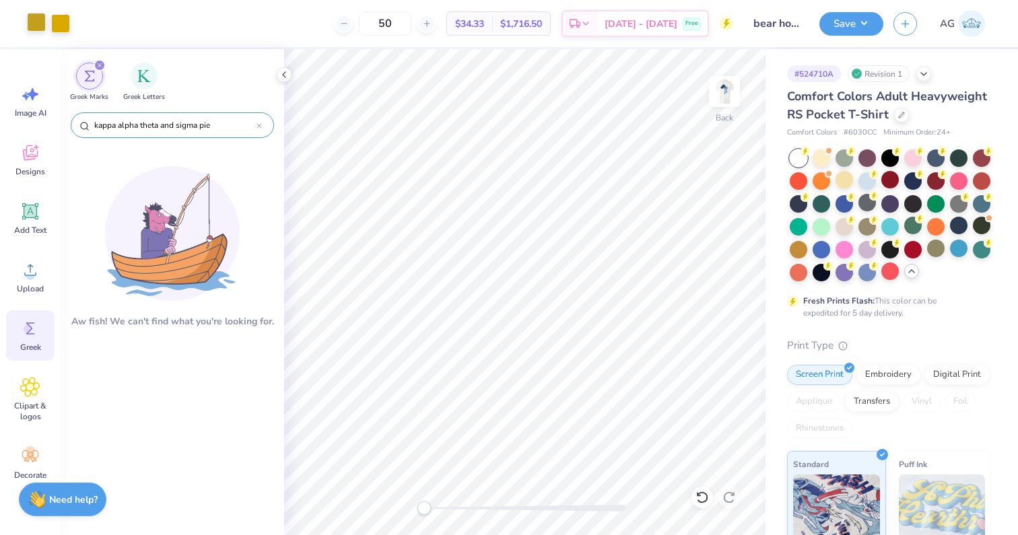
click at [261, 131] on div at bounding box center [258, 125] width 5 height 12
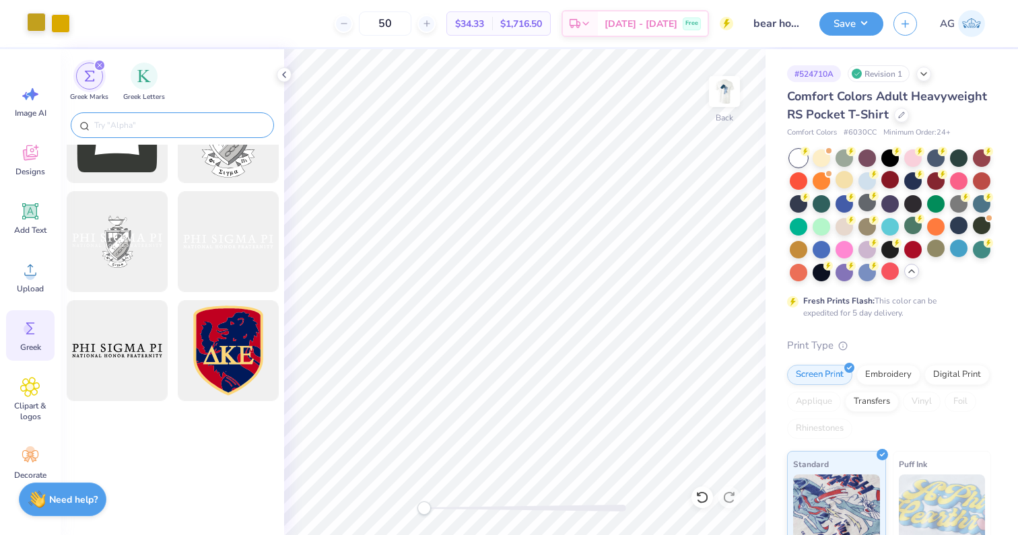
scroll to position [141, 0]
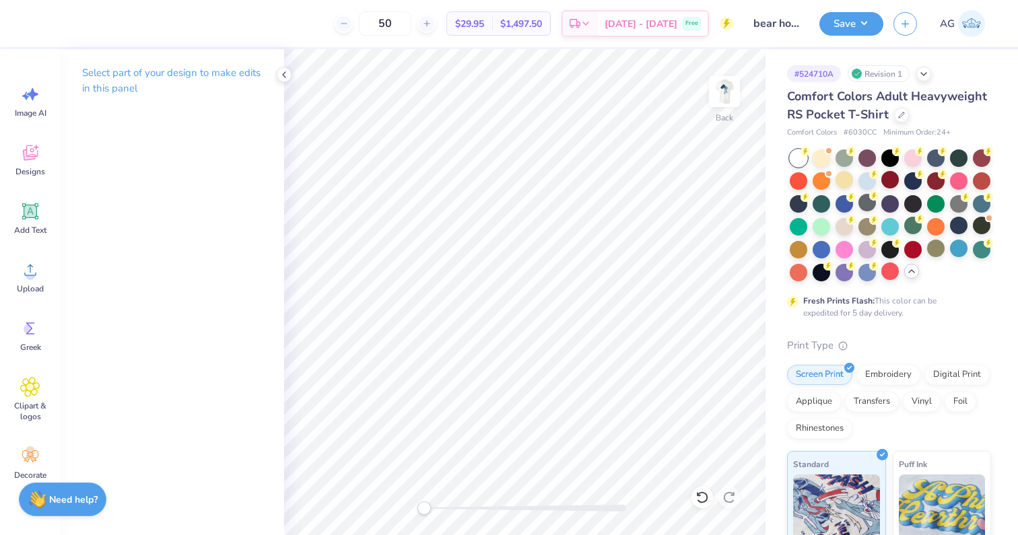
click at [975, 22] on img at bounding box center [971, 23] width 27 height 27
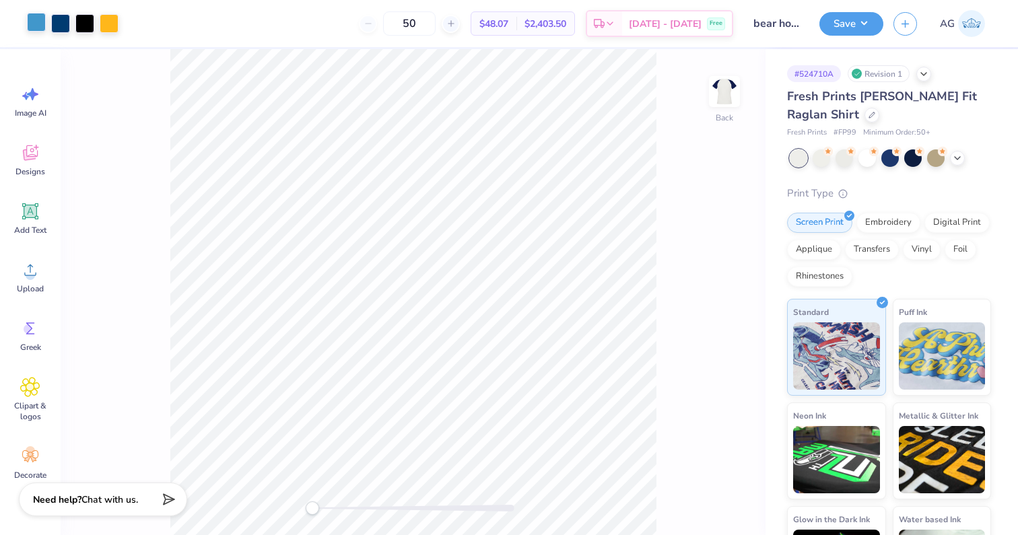
click at [34, 25] on div at bounding box center [36, 22] width 19 height 19
click at [37, 24] on div at bounding box center [36, 22] width 19 height 19
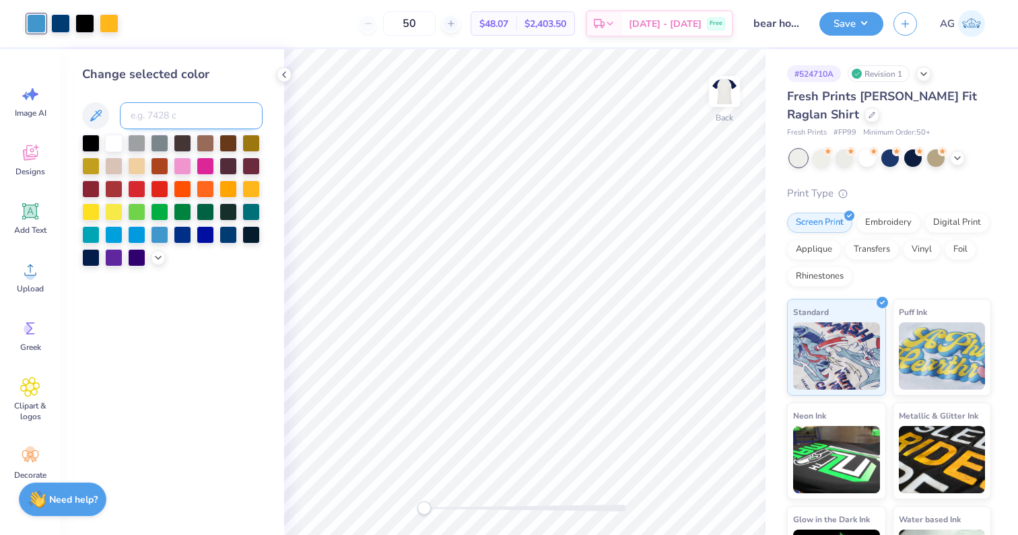
click at [138, 112] on input at bounding box center [191, 115] width 143 height 27
type input "277"
click at [847, 26] on button "Save" at bounding box center [851, 22] width 64 height 24
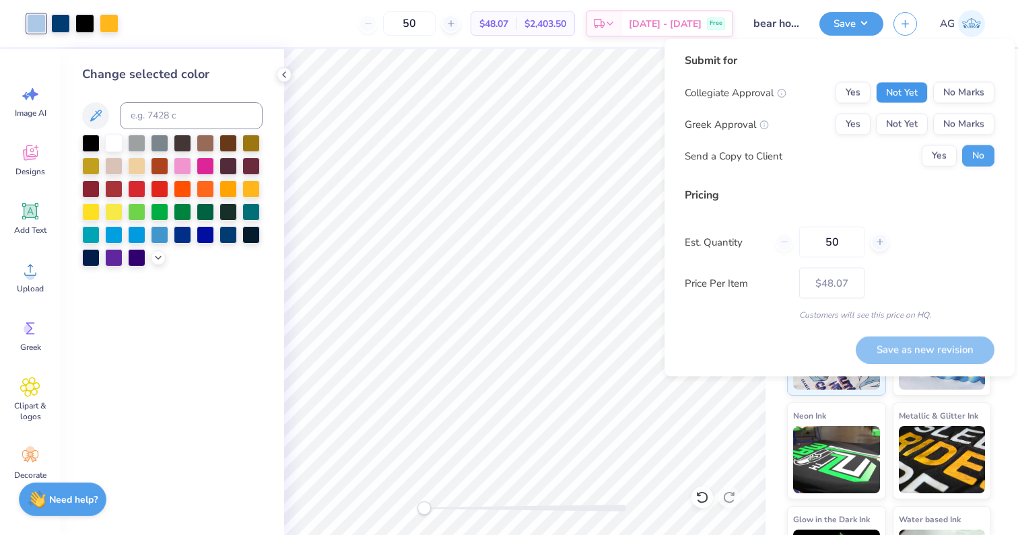
click at [913, 92] on button "Not Yet" at bounding box center [902, 93] width 52 height 22
click at [838, 116] on button "Yes" at bounding box center [852, 125] width 35 height 22
click at [913, 344] on button "Save as new revision" at bounding box center [924, 350] width 139 height 28
type input "$48.07"
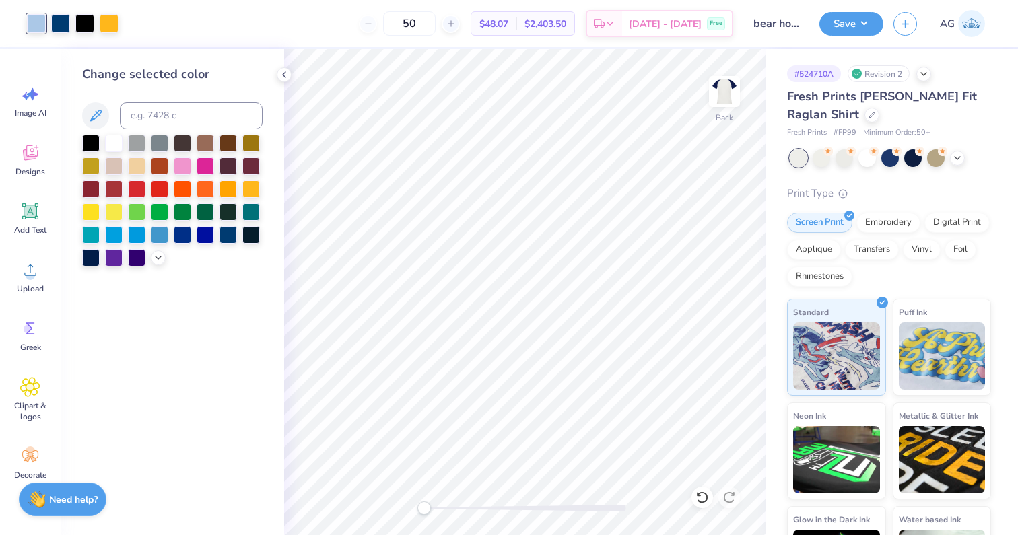
click at [968, 22] on img at bounding box center [971, 23] width 27 height 27
